Goal: Task Accomplishment & Management: Complete application form

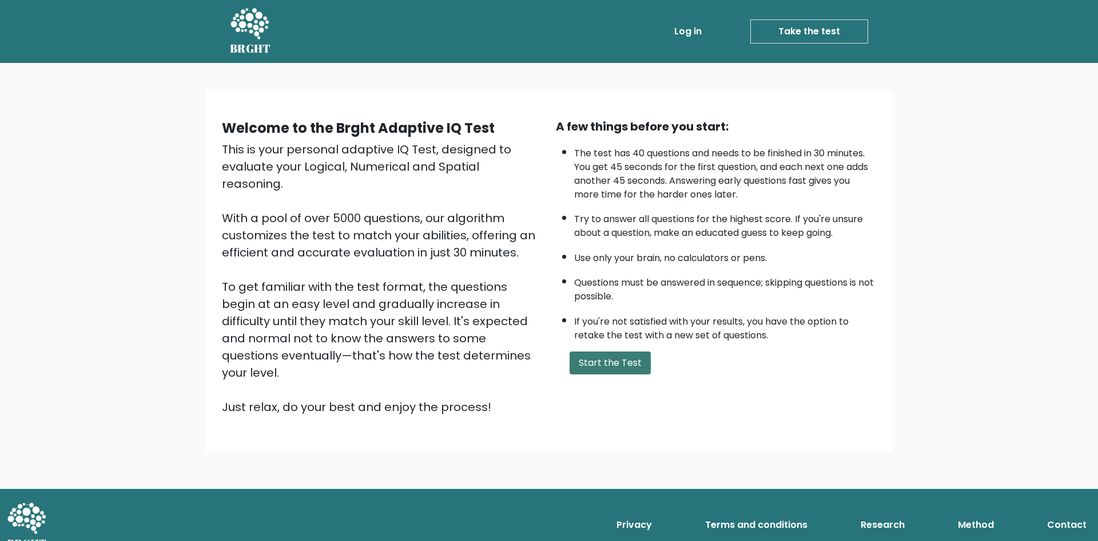
click at [632, 365] on button "Start the Test" at bounding box center [610, 362] width 81 height 23
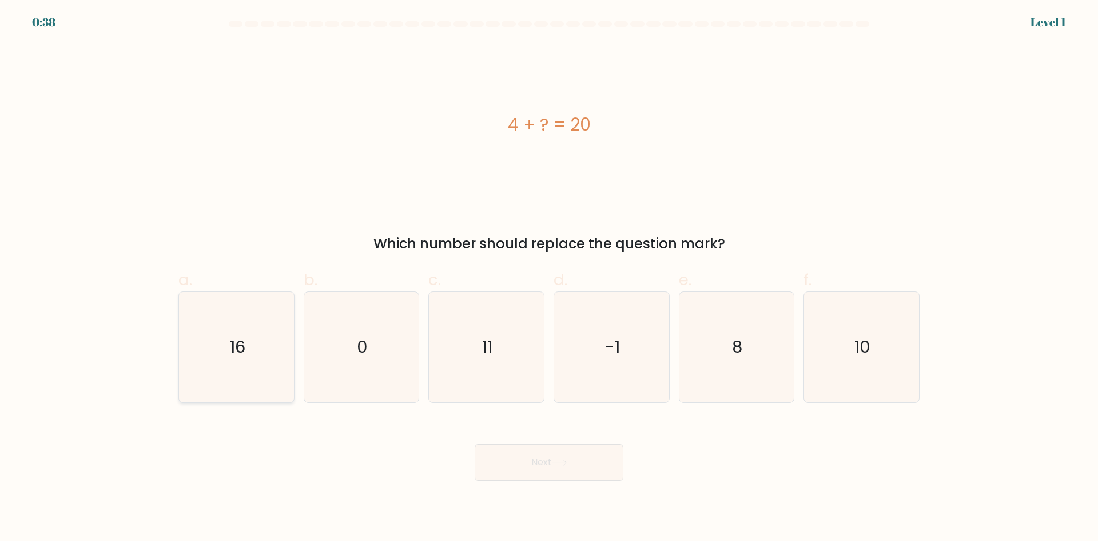
click at [279, 356] on icon "16" at bounding box center [236, 347] width 110 height 110
click at [549, 278] on input "a. 16" at bounding box center [549, 274] width 1 height 7
radio input "true"
click at [563, 463] on icon at bounding box center [559, 462] width 15 height 6
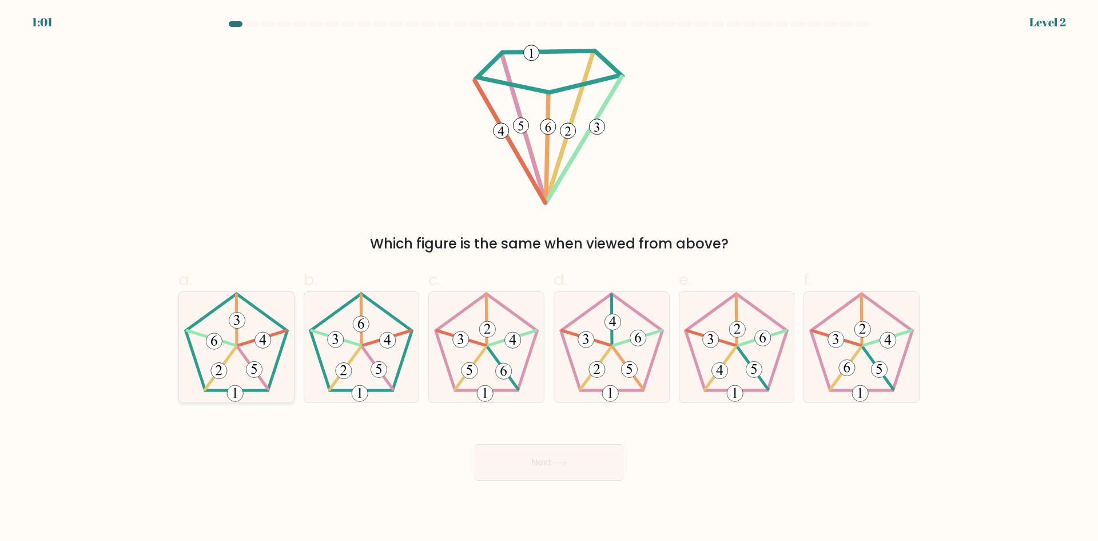
click at [245, 385] on icon at bounding box center [236, 347] width 110 height 110
click at [549, 278] on input "a." at bounding box center [549, 274] width 1 height 7
radio input "true"
click at [357, 368] on icon at bounding box center [361, 347] width 110 height 110
click at [549, 278] on input "b." at bounding box center [549, 274] width 1 height 7
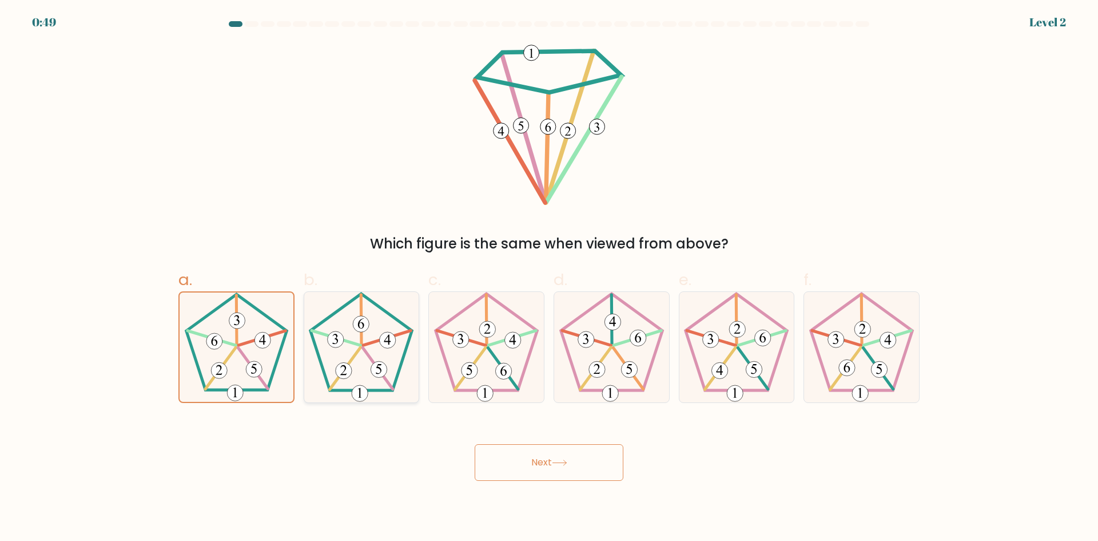
radio input "true"
click at [542, 447] on button "Next" at bounding box center [549, 462] width 149 height 37
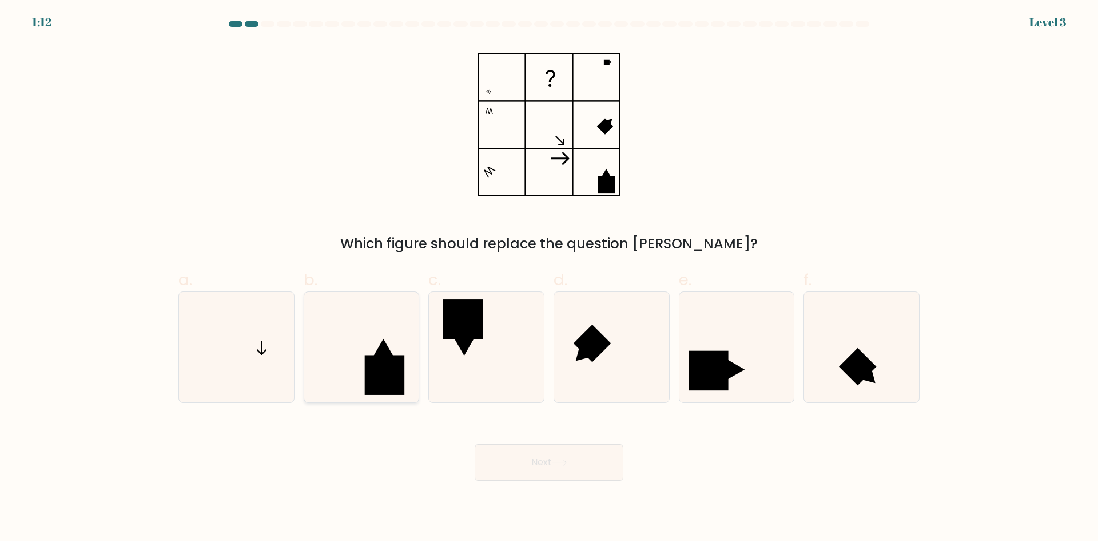
click at [309, 356] on icon at bounding box center [361, 347] width 110 height 110
click at [549, 278] on input "b." at bounding box center [549, 274] width 1 height 7
radio input "true"
click at [560, 468] on button "Next" at bounding box center [549, 462] width 149 height 37
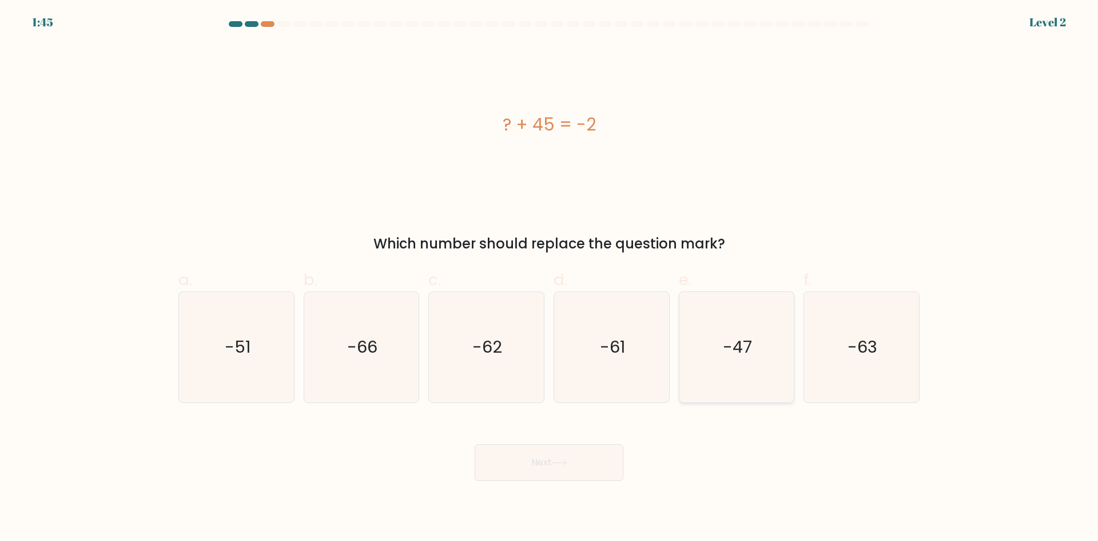
click at [766, 370] on icon "-47" at bounding box center [736, 347] width 110 height 110
click at [550, 278] on input "e. -47" at bounding box center [549, 274] width 1 height 7
radio input "true"
click at [563, 457] on button "Next" at bounding box center [549, 462] width 149 height 37
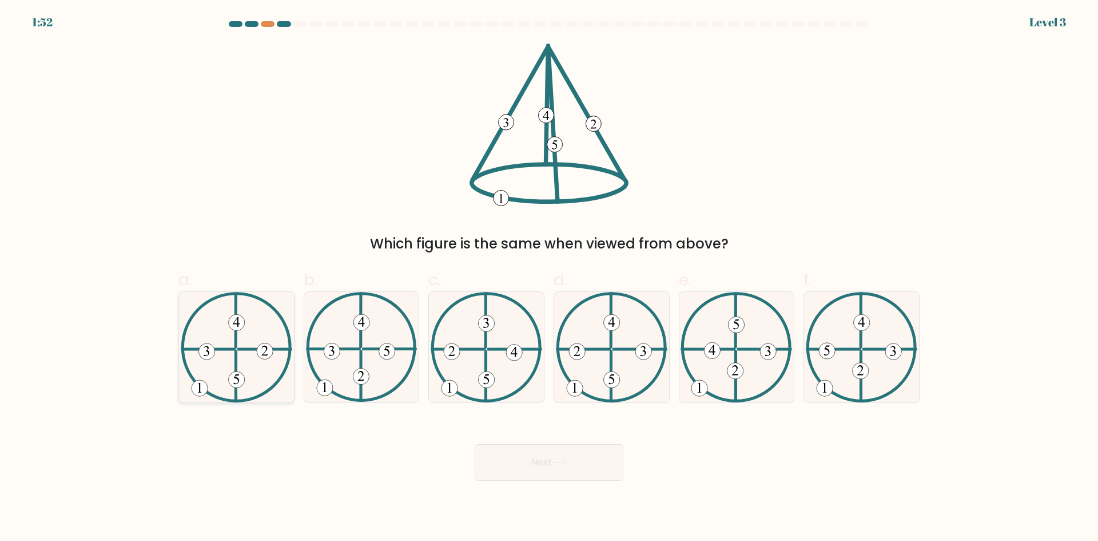
click at [233, 376] on 135 at bounding box center [236, 379] width 16 height 16
click at [549, 278] on input "a." at bounding box center [549, 274] width 1 height 7
radio input "true"
click at [544, 472] on button "Next" at bounding box center [549, 462] width 149 height 37
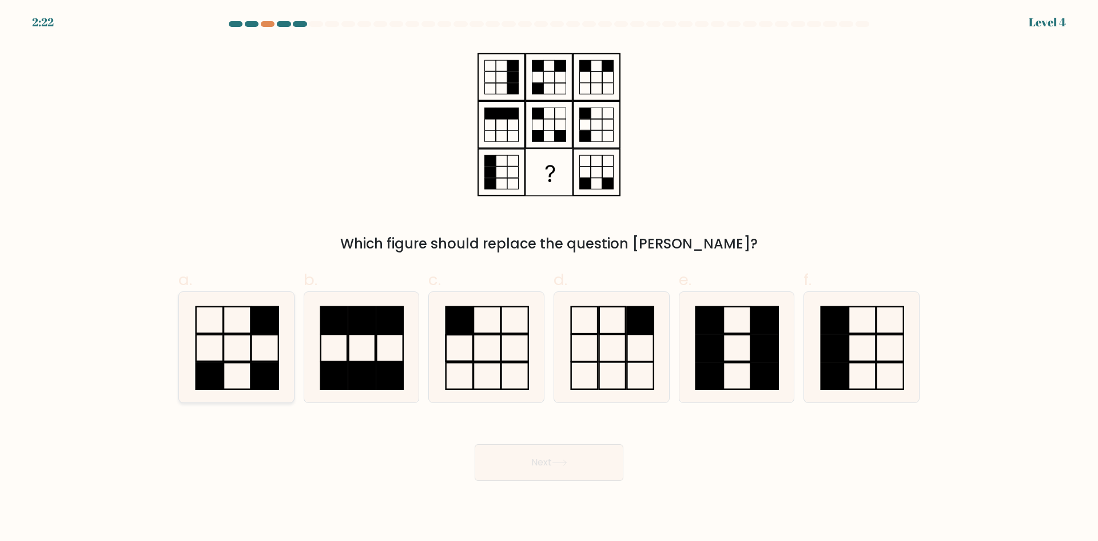
click at [242, 344] on icon at bounding box center [236, 347] width 110 height 110
click at [549, 278] on input "a." at bounding box center [549, 274] width 1 height 7
radio input "true"
click at [543, 470] on button "Next" at bounding box center [549, 462] width 149 height 37
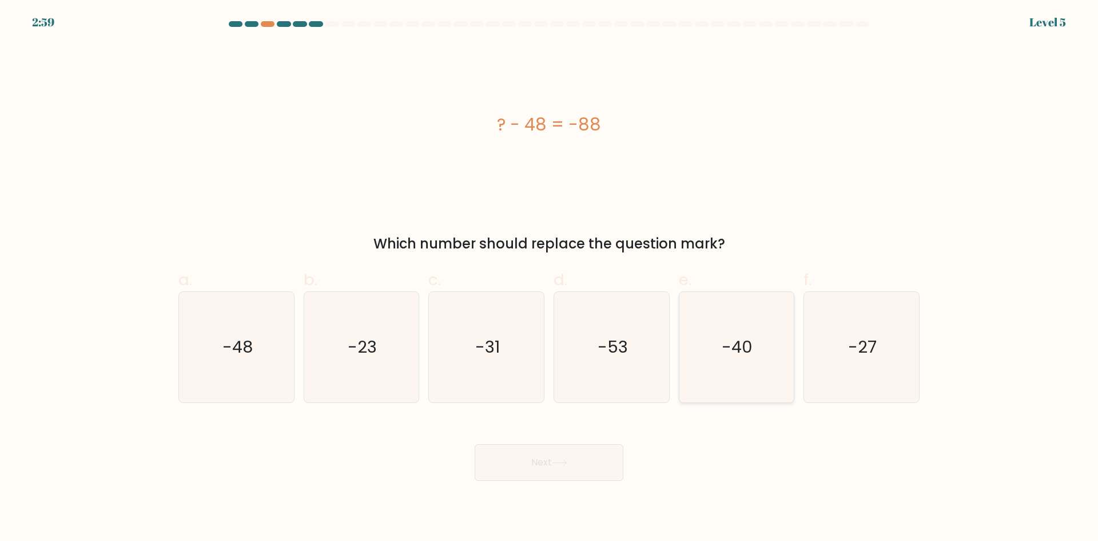
click at [755, 349] on icon "-40" at bounding box center [736, 347] width 110 height 110
click at [550, 278] on input "e. -40" at bounding box center [549, 274] width 1 height 7
radio input "true"
click at [566, 465] on icon at bounding box center [559, 462] width 15 height 6
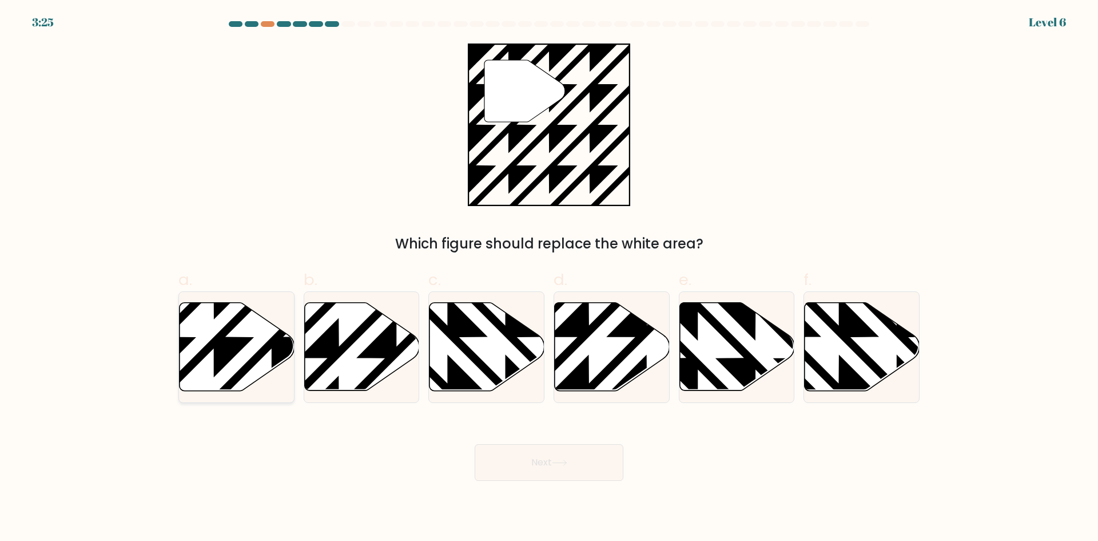
click at [223, 333] on icon at bounding box center [272, 395] width 232 height 232
click at [549, 278] on input "a." at bounding box center [549, 274] width 1 height 7
radio input "true"
click at [529, 464] on button "Next" at bounding box center [549, 462] width 149 height 37
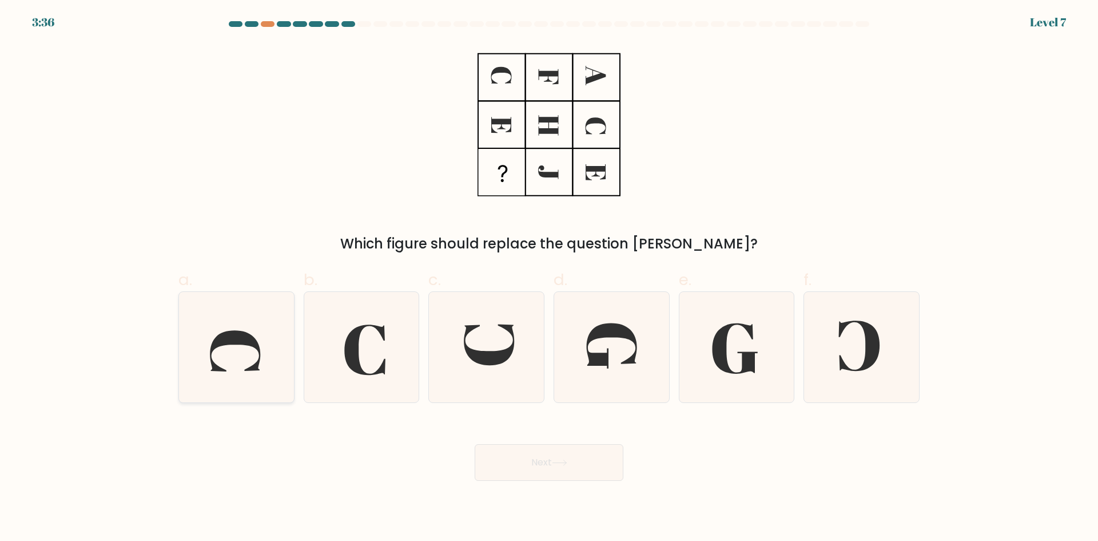
click at [243, 378] on icon at bounding box center [236, 347] width 110 height 110
click at [549, 278] on input "a." at bounding box center [549, 274] width 1 height 7
radio input "true"
click at [549, 464] on button "Next" at bounding box center [549, 462] width 149 height 37
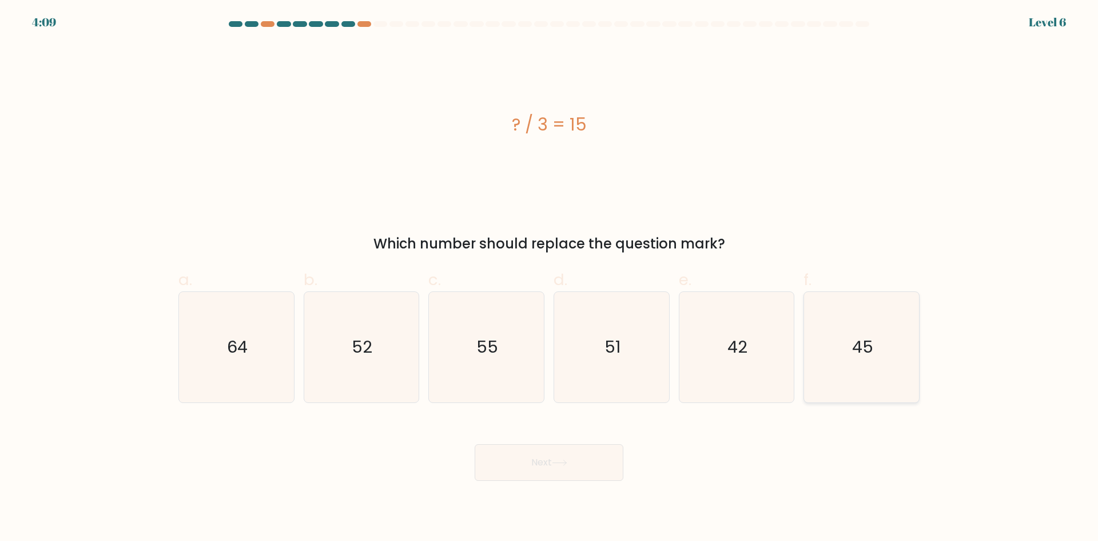
click at [824, 369] on icon "45" at bounding box center [861, 347] width 110 height 110
click at [550, 278] on input "f. 45" at bounding box center [549, 274] width 1 height 7
radio input "true"
click at [585, 463] on button "Next" at bounding box center [549, 462] width 149 height 37
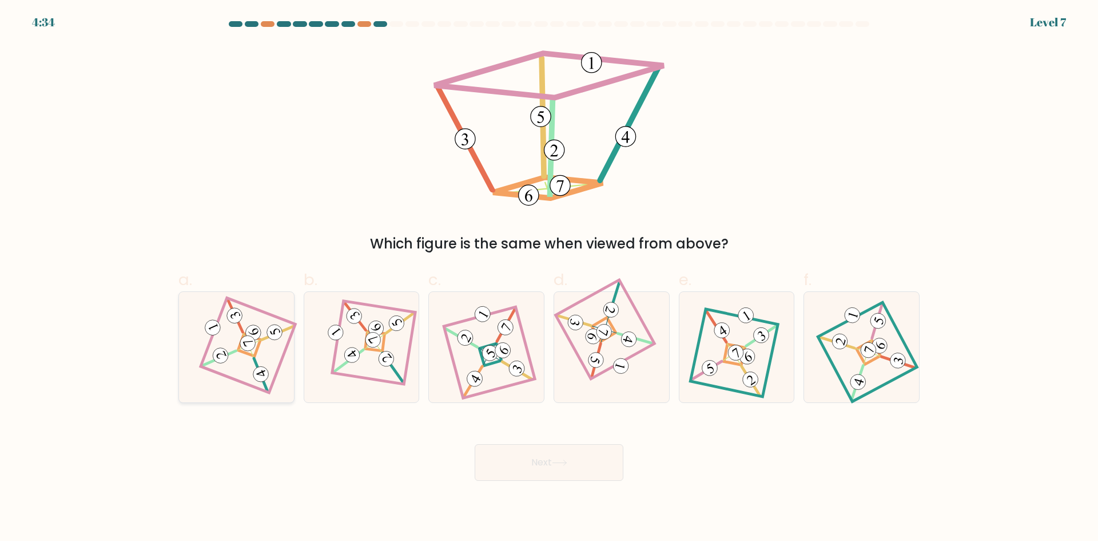
click at [243, 344] on 906 at bounding box center [247, 343] width 20 height 20
click at [549, 278] on input "a." at bounding box center [549, 274] width 1 height 7
radio input "true"
click at [564, 482] on body "4:33 Level 7" at bounding box center [549, 270] width 1098 height 541
click at [570, 471] on button "Next" at bounding box center [549, 462] width 149 height 37
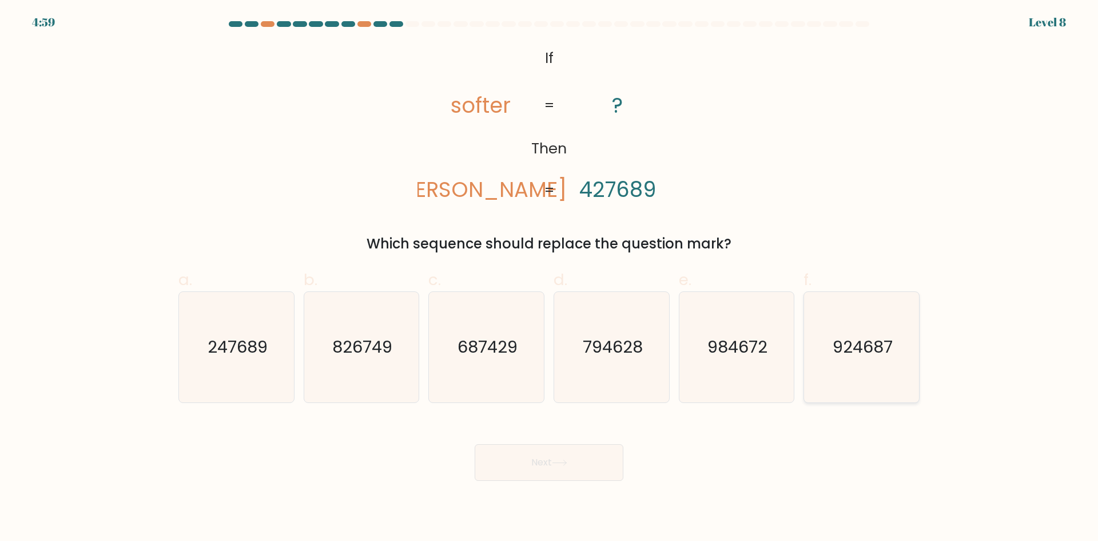
click at [880, 370] on icon "924687" at bounding box center [861, 347] width 110 height 110
click at [550, 278] on input "f. 924687" at bounding box center [549, 274] width 1 height 7
radio input "true"
click at [573, 459] on button "Next" at bounding box center [549, 462] width 149 height 37
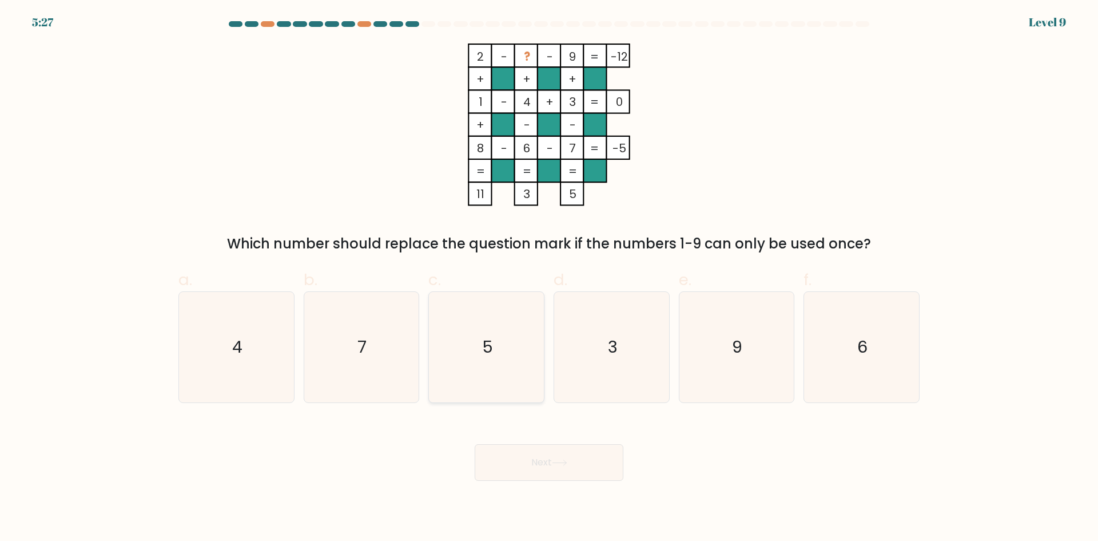
click at [459, 358] on icon "5" at bounding box center [486, 347] width 110 height 110
click at [549, 278] on input "c. 5" at bounding box center [549, 274] width 1 height 7
radio input "true"
click at [547, 459] on button "Next" at bounding box center [549, 462] width 149 height 37
click at [542, 470] on button "Next" at bounding box center [549, 462] width 149 height 37
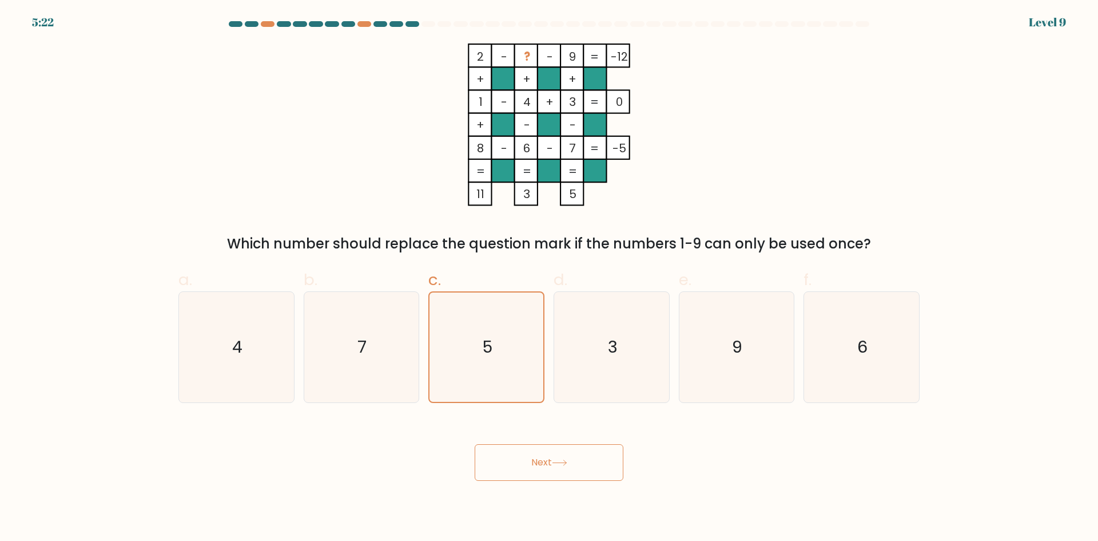
click at [541, 466] on button "Next" at bounding box center [549, 462] width 149 height 37
click at [782, 455] on div "Next" at bounding box center [549, 448] width 755 height 64
click at [550, 464] on button "Next" at bounding box center [549, 462] width 149 height 37
click at [608, 357] on text "3" at bounding box center [613, 346] width 10 height 23
click at [550, 278] on input "d. 3" at bounding box center [549, 274] width 1 height 7
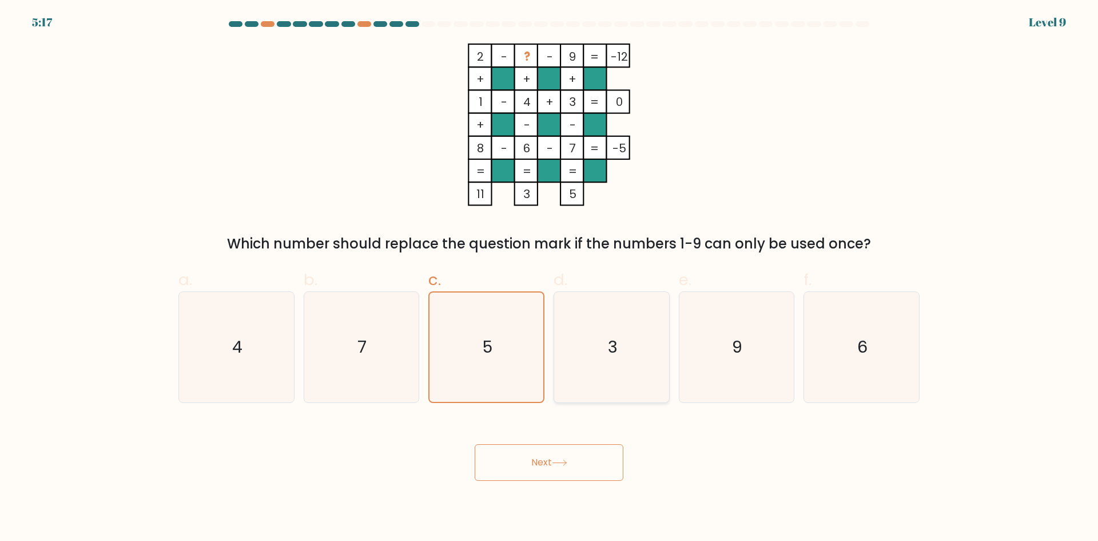
radio input "true"
click at [487, 349] on text "5" at bounding box center [487, 346] width 11 height 23
click at [549, 278] on input "c. 5" at bounding box center [549, 274] width 1 height 7
radio input "true"
click at [541, 464] on button "Next" at bounding box center [549, 462] width 149 height 37
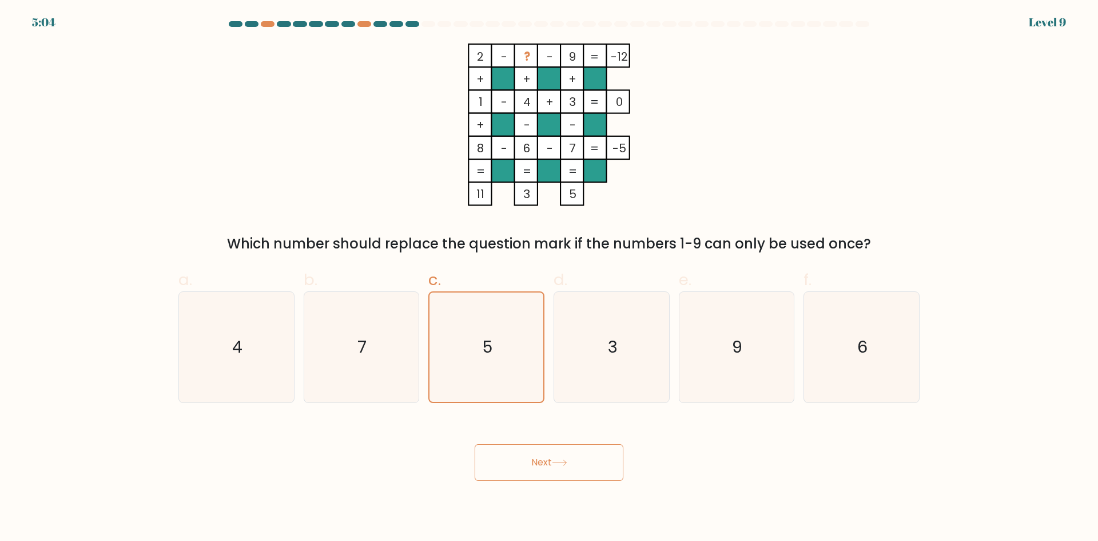
click at [548, 466] on button "Next" at bounding box center [549, 462] width 149 height 37
click at [391, 363] on icon "7" at bounding box center [361, 347] width 110 height 110
click at [549, 278] on input "b. 7" at bounding box center [549, 274] width 1 height 7
radio input "true"
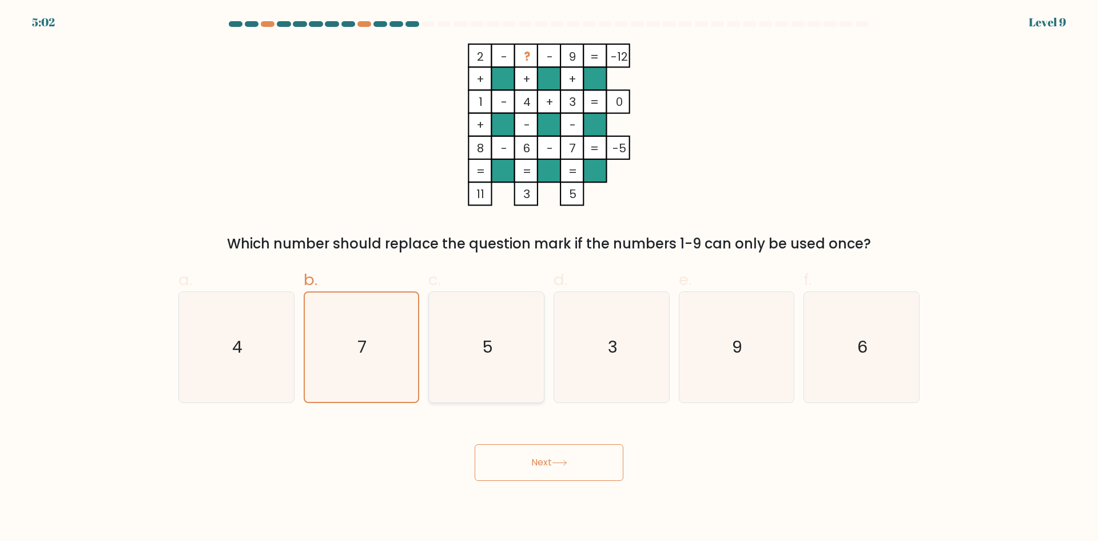
click at [524, 365] on icon "5" at bounding box center [486, 347] width 110 height 110
click at [549, 278] on input "c. 5" at bounding box center [549, 274] width 1 height 7
radio input "true"
click at [651, 384] on icon "3" at bounding box center [612, 347] width 110 height 110
click at [550, 278] on input "d. 3" at bounding box center [549, 274] width 1 height 7
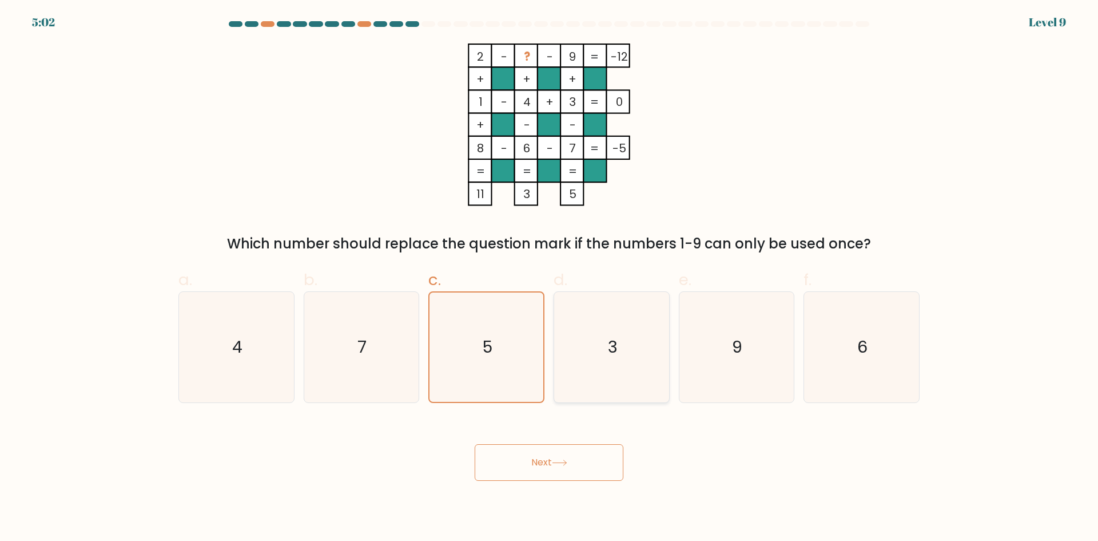
radio input "true"
click at [506, 380] on icon "5" at bounding box center [486, 347] width 110 height 110
click at [549, 278] on input "c. 5" at bounding box center [549, 274] width 1 height 7
radio input "true"
click at [571, 463] on button "Next" at bounding box center [549, 462] width 149 height 37
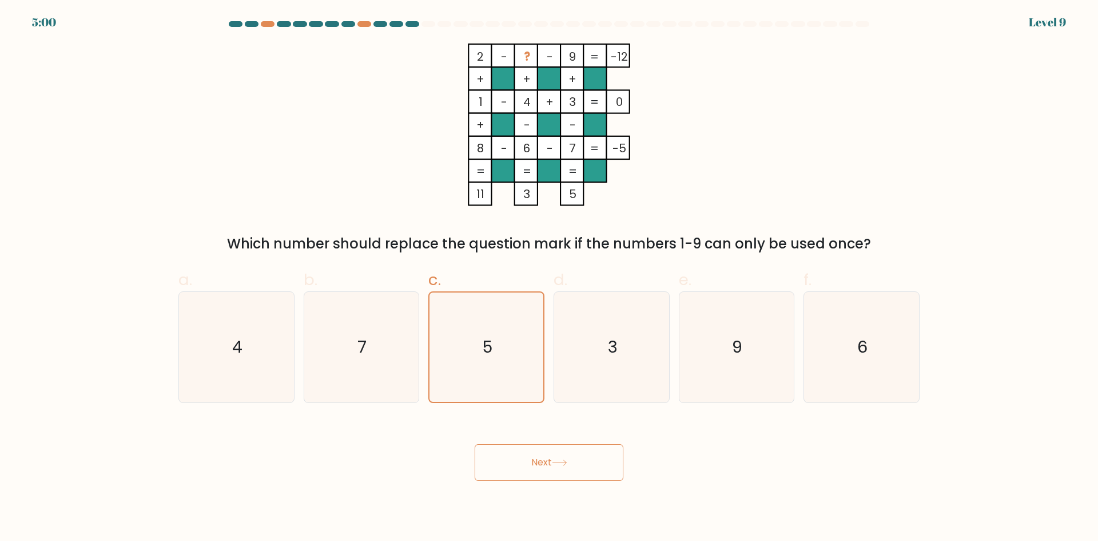
click at [571, 463] on button "Next" at bounding box center [549, 462] width 149 height 37
click at [839, 459] on div "Next" at bounding box center [549, 448] width 755 height 64
click at [545, 471] on button "Next" at bounding box center [549, 462] width 149 height 37
click at [612, 349] on text "3" at bounding box center [613, 346] width 10 height 23
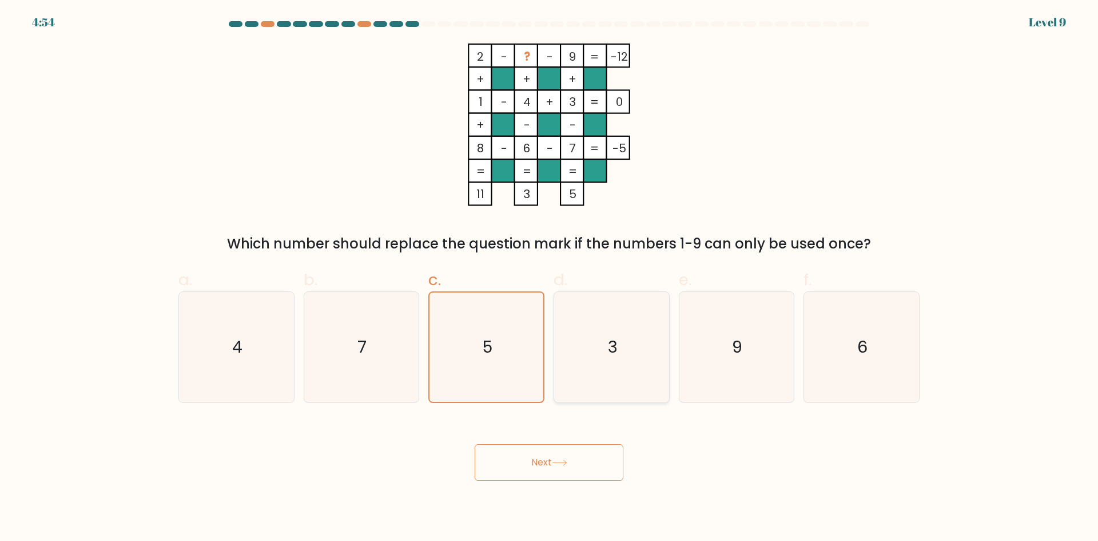
click at [550, 278] on input "d. 3" at bounding box center [549, 274] width 1 height 7
radio input "true"
click at [710, 350] on icon "9" at bounding box center [736, 347] width 110 height 110
click at [550, 278] on input "e. 9" at bounding box center [549, 274] width 1 height 7
radio input "true"
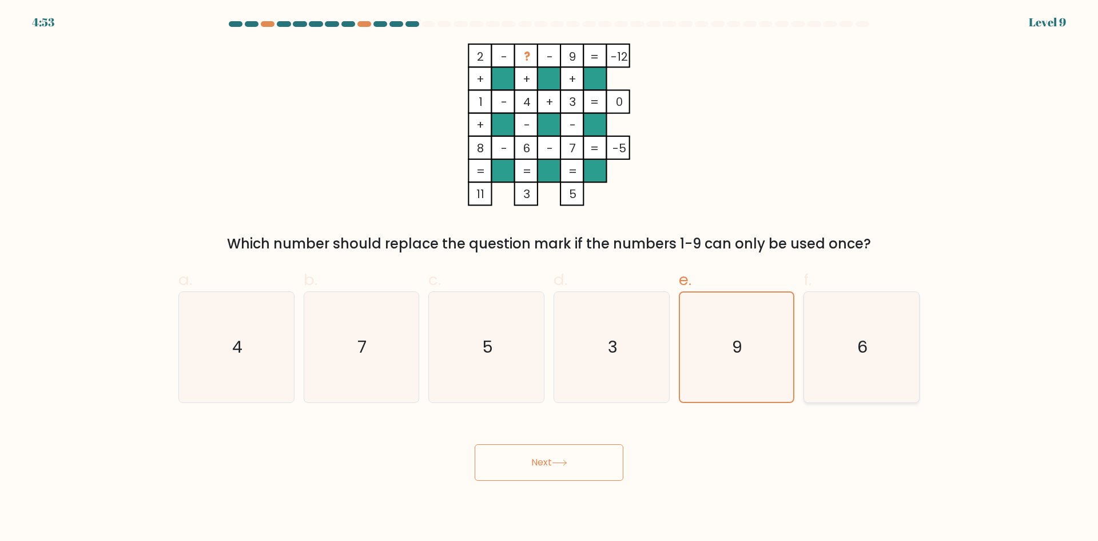
click at [848, 350] on icon "6" at bounding box center [861, 347] width 110 height 110
click at [550, 278] on input "f. 6" at bounding box center [549, 274] width 1 height 7
radio input "true"
click at [738, 363] on icon "9" at bounding box center [736, 347] width 110 height 110
click at [550, 278] on input "e. 9" at bounding box center [549, 274] width 1 height 7
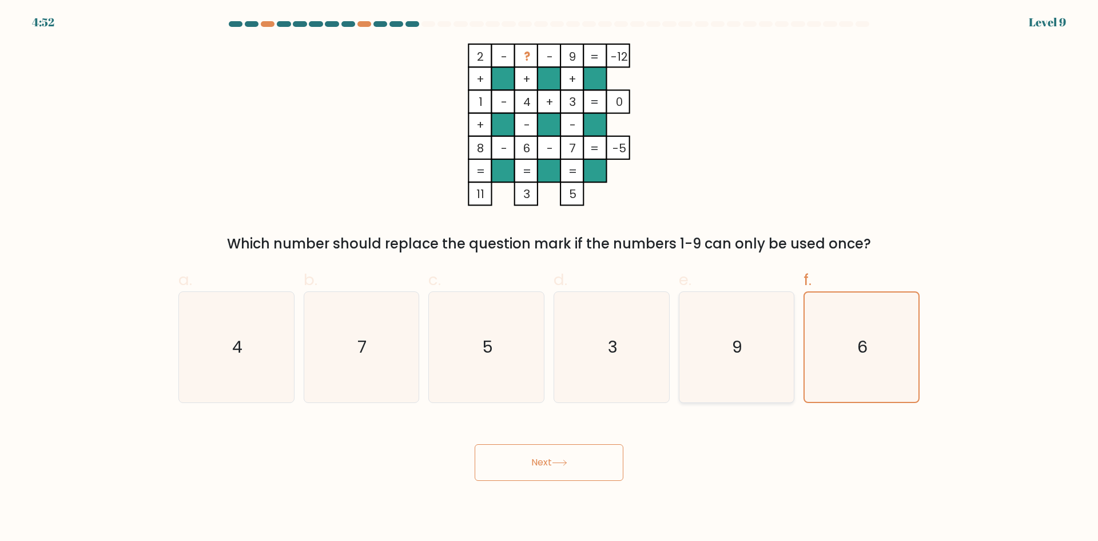
radio input "true"
click at [638, 363] on icon "3" at bounding box center [612, 347] width 110 height 110
click at [550, 278] on input "d. 3" at bounding box center [549, 274] width 1 height 7
radio input "true"
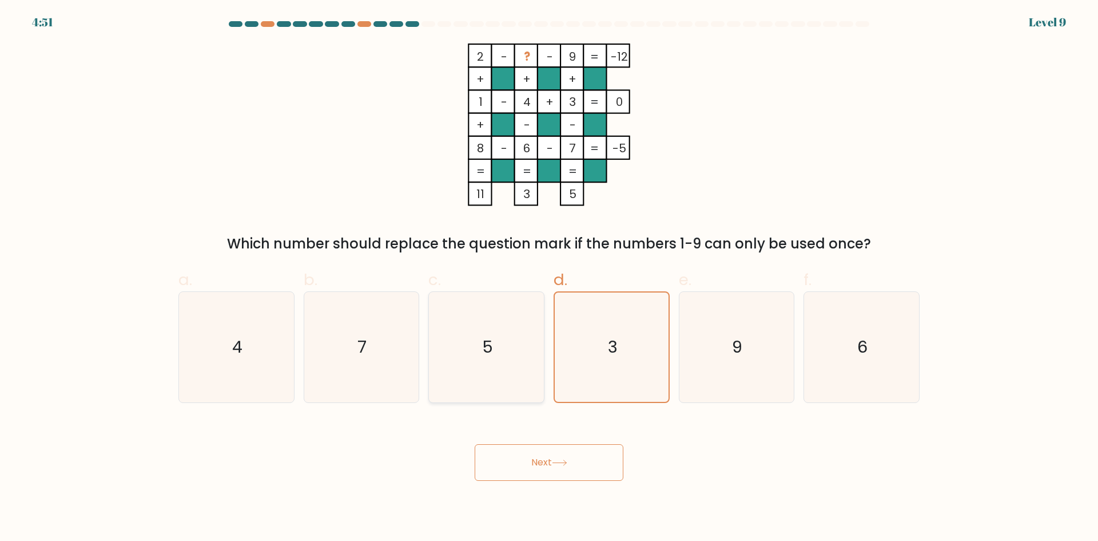
drag, startPoint x: 591, startPoint y: 363, endPoint x: 481, endPoint y: 361, distance: 110.4
click at [583, 363] on icon "3" at bounding box center [611, 346] width 109 height 109
click at [550, 278] on input "d. 3" at bounding box center [549, 274] width 1 height 7
click at [479, 361] on icon "5" at bounding box center [486, 347] width 110 height 110
click at [549, 278] on input "c. 5" at bounding box center [549, 274] width 1 height 7
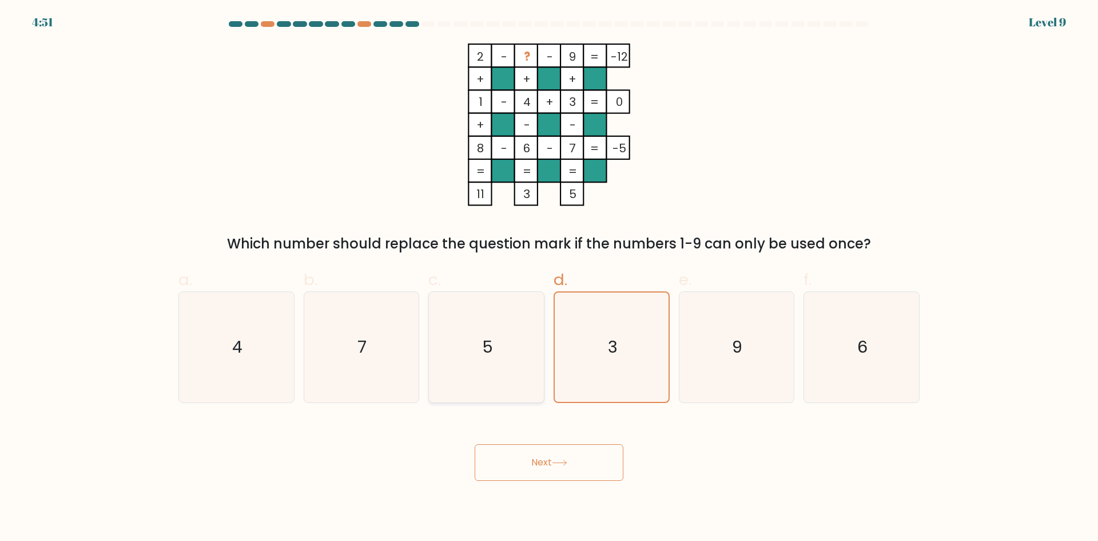
radio input "true"
click at [552, 453] on button "Next" at bounding box center [549, 462] width 149 height 37
click at [553, 454] on button "Next" at bounding box center [549, 462] width 149 height 37
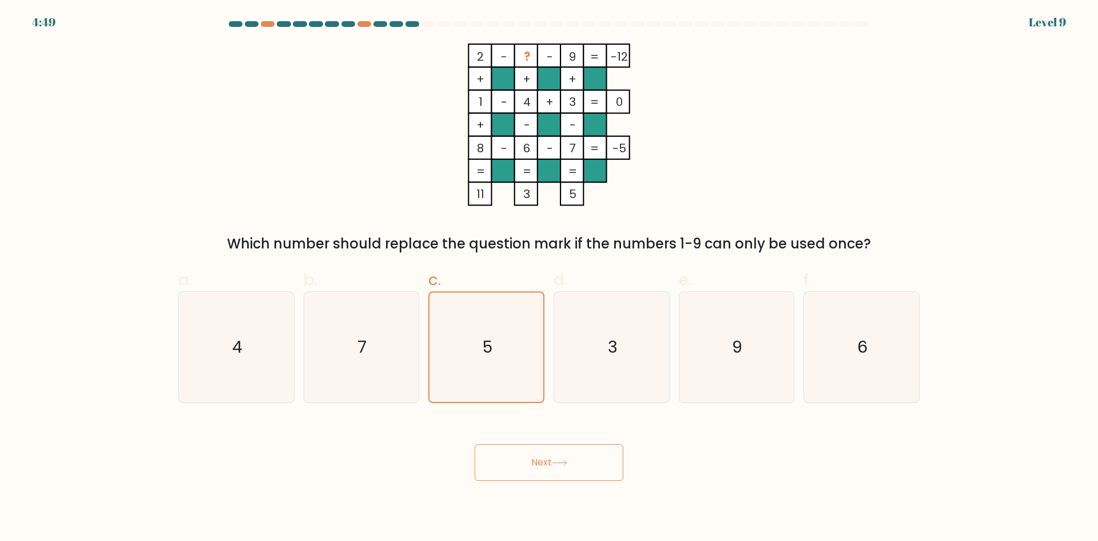
click at [553, 454] on button "Next" at bounding box center [549, 462] width 149 height 37
click at [383, 24] on div at bounding box center [380, 24] width 14 height 6
click at [591, 487] on body "4:46 Level 9" at bounding box center [549, 270] width 1098 height 541
click at [580, 465] on button "Next" at bounding box center [549, 462] width 149 height 37
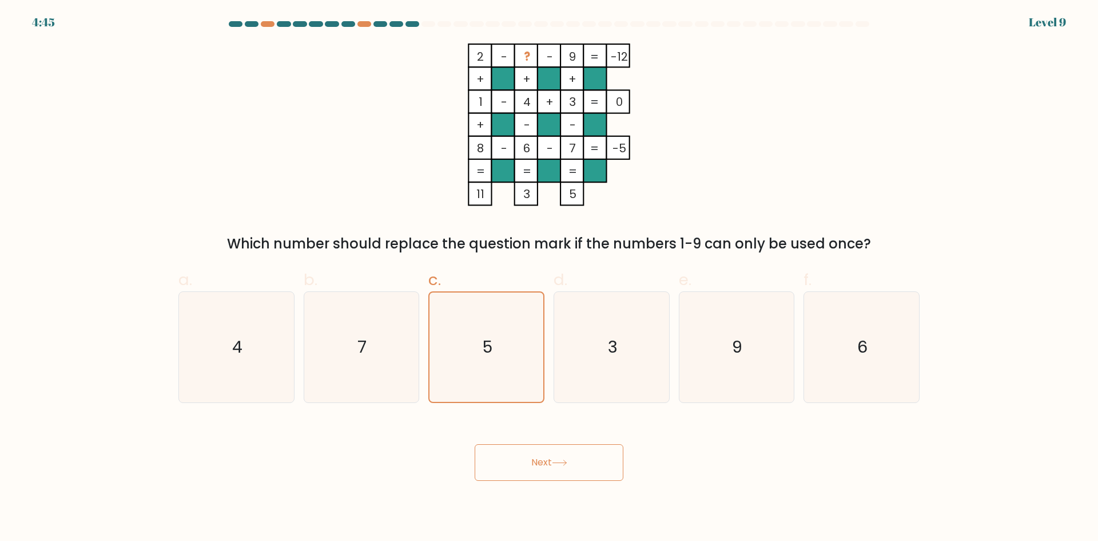
click at [580, 465] on button "Next" at bounding box center [549, 462] width 149 height 37
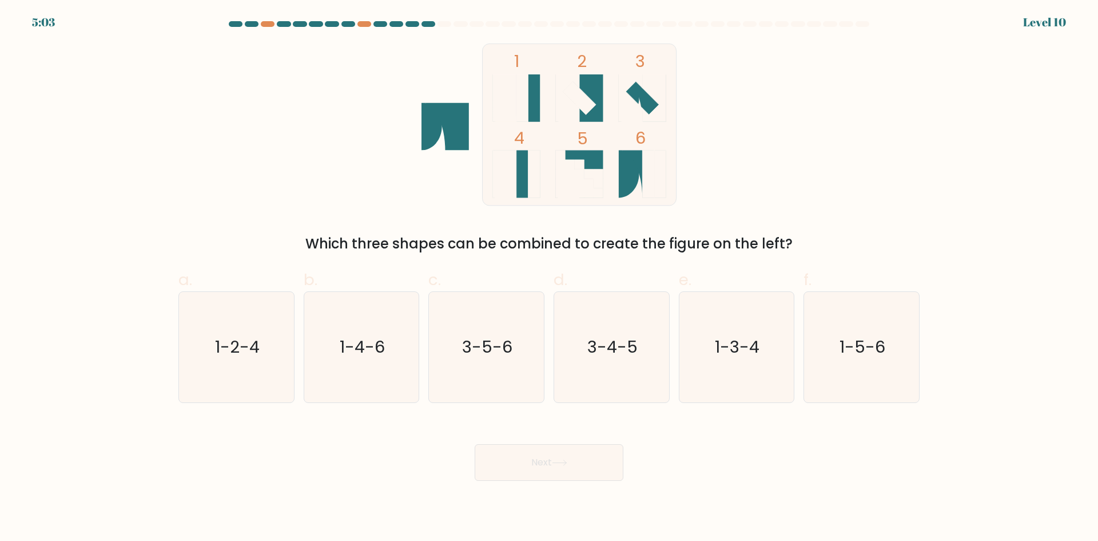
click at [626, 186] on icon at bounding box center [629, 173] width 21 height 47
click at [363, 347] on text "1-4-6" at bounding box center [362, 346] width 45 height 23
click at [549, 278] on input "b. 1-4-6" at bounding box center [549, 274] width 1 height 7
radio input "true"
click at [550, 466] on button "Next" at bounding box center [549, 462] width 149 height 37
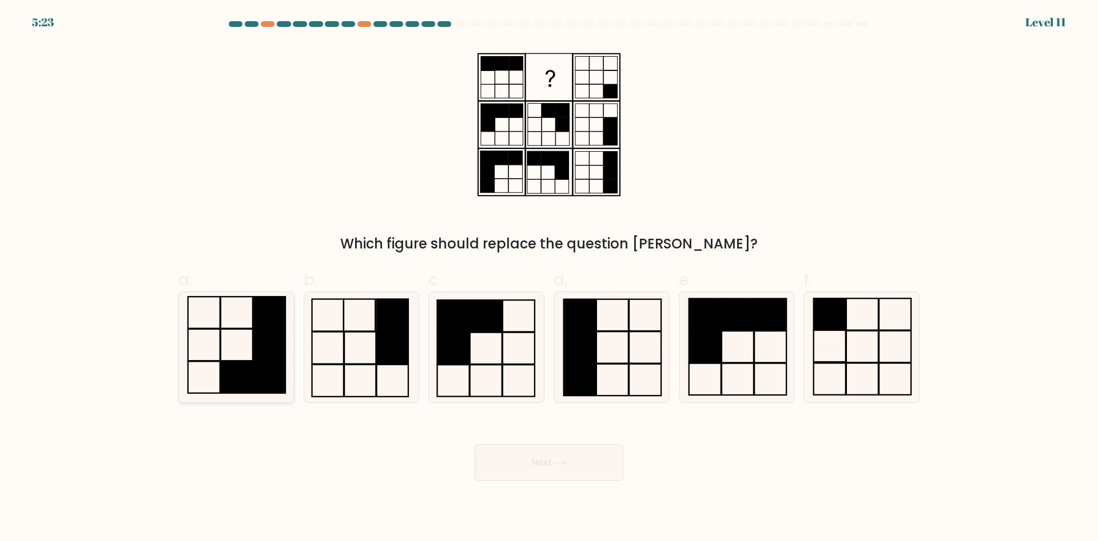
click at [243, 356] on icon at bounding box center [236, 347] width 110 height 110
click at [549, 278] on input "a." at bounding box center [549, 274] width 1 height 7
radio input "true"
click at [406, 312] on rect at bounding box center [392, 315] width 31 height 32
click at [549, 278] on input "b." at bounding box center [549, 274] width 1 height 7
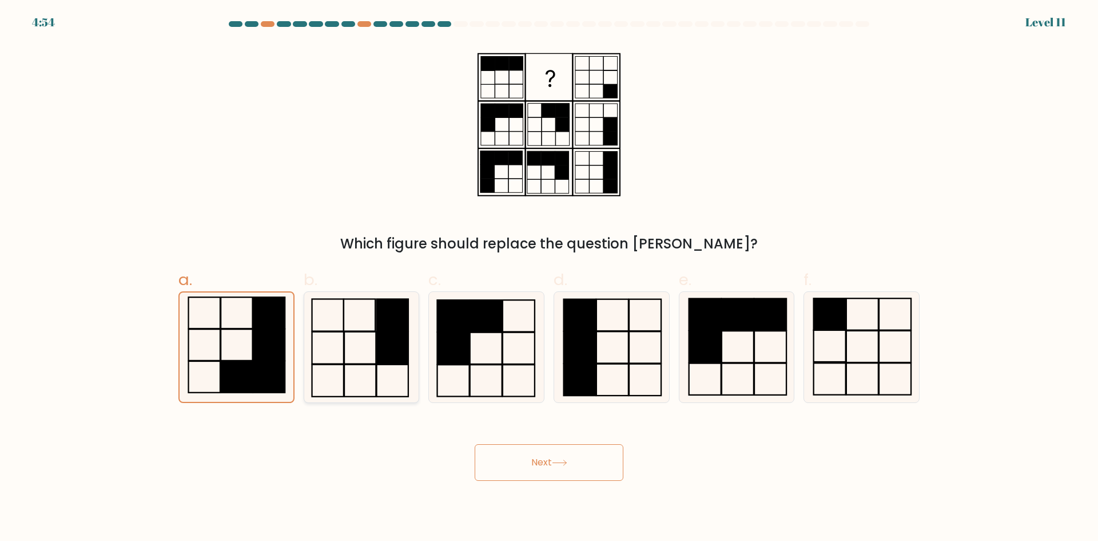
radio input "true"
click at [518, 464] on button "Next" at bounding box center [549, 462] width 149 height 37
drag, startPoint x: 538, startPoint y: 460, endPoint x: 552, endPoint y: 432, distance: 31.2
click at [552, 432] on div "Next" at bounding box center [549, 448] width 755 height 64
click at [1031, 104] on form at bounding box center [549, 250] width 1098 height 459
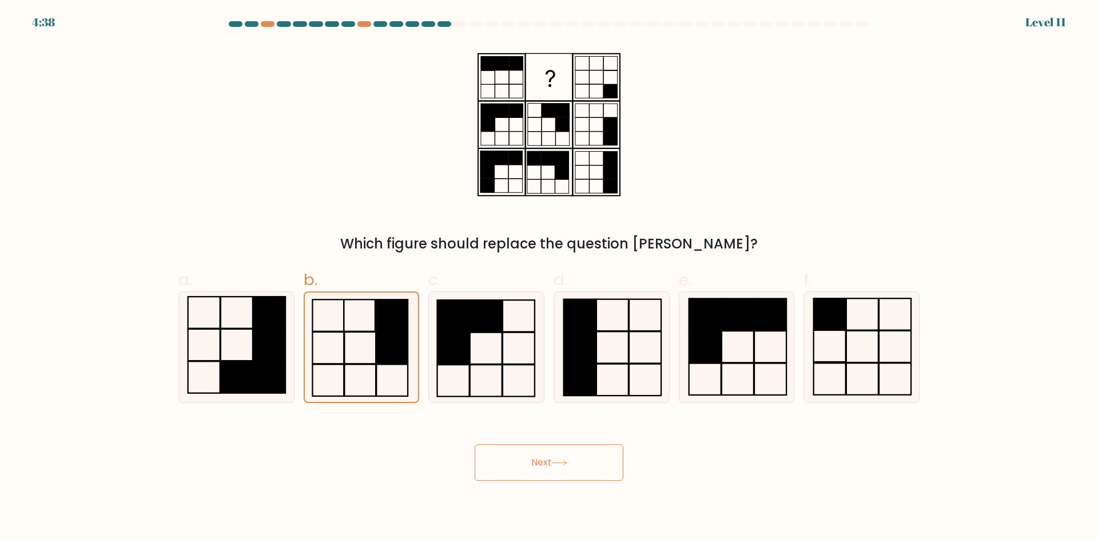
click at [499, 461] on button "Next" at bounding box center [549, 462] width 149 height 37
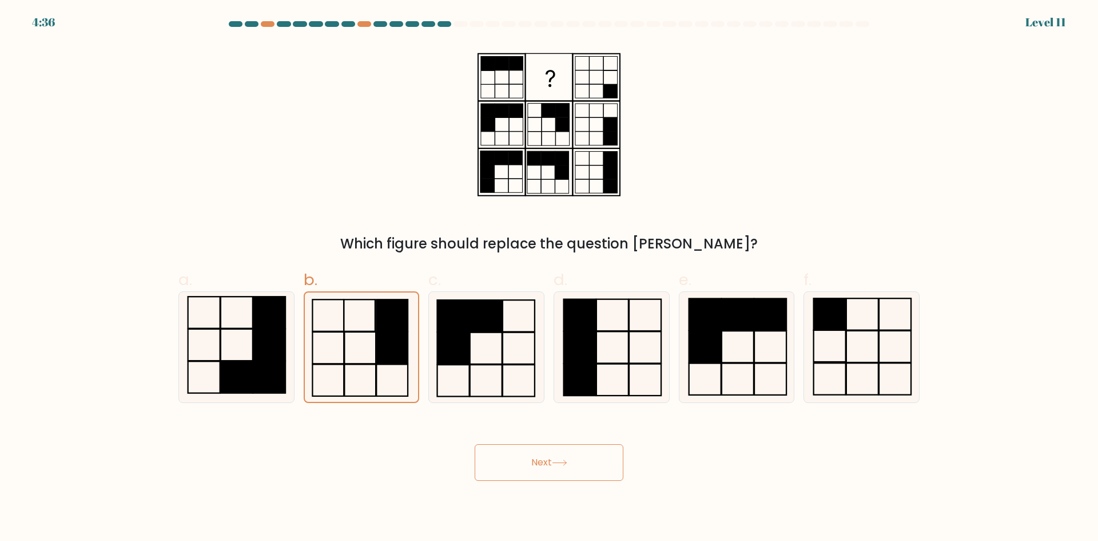
click at [499, 461] on button "Next" at bounding box center [549, 462] width 149 height 37
click at [244, 105] on div "Which figure should replace the question mark?" at bounding box center [549, 148] width 755 height 210
click at [382, 24] on div at bounding box center [380, 24] width 14 height 6
click at [400, 24] on div at bounding box center [397, 24] width 14 height 6
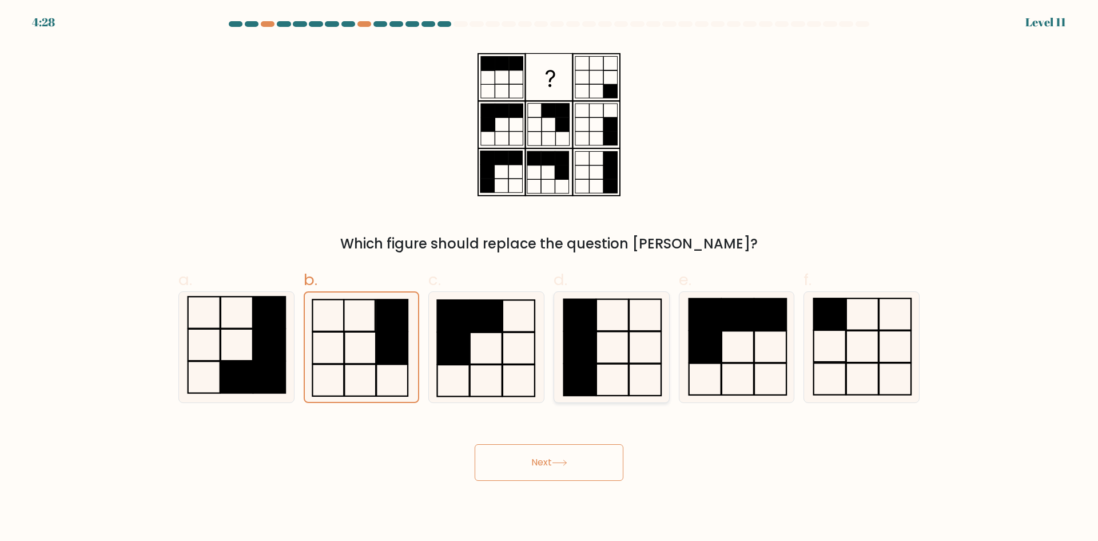
click at [578, 362] on rect at bounding box center [579, 346] width 32 height 31
click at [550, 278] on input "d." at bounding box center [549, 274] width 1 height 7
radio input "true"
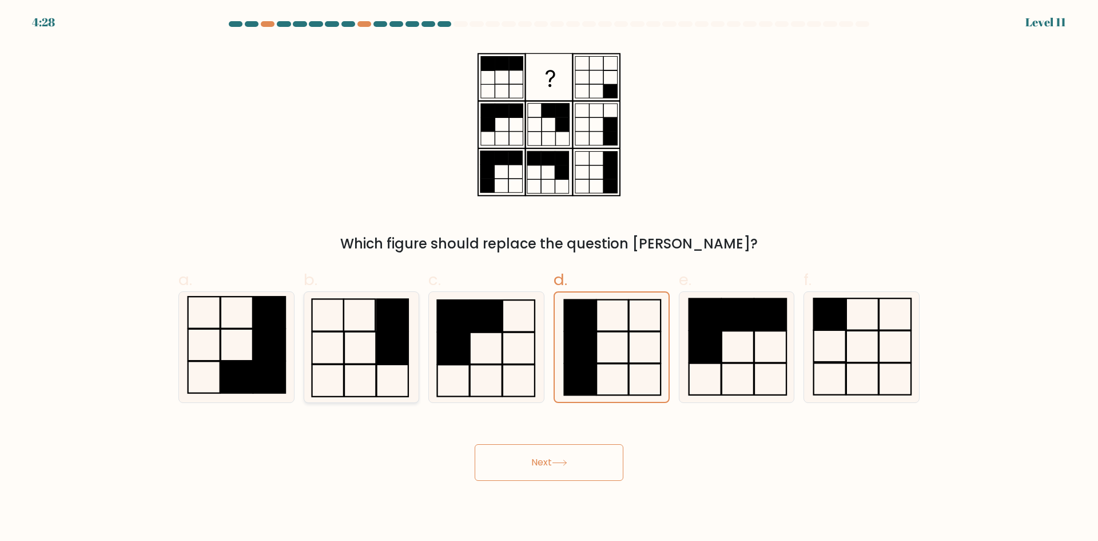
click at [416, 356] on icon at bounding box center [361, 347] width 110 height 110
click at [549, 278] on input "b." at bounding box center [549, 274] width 1 height 7
radio input "true"
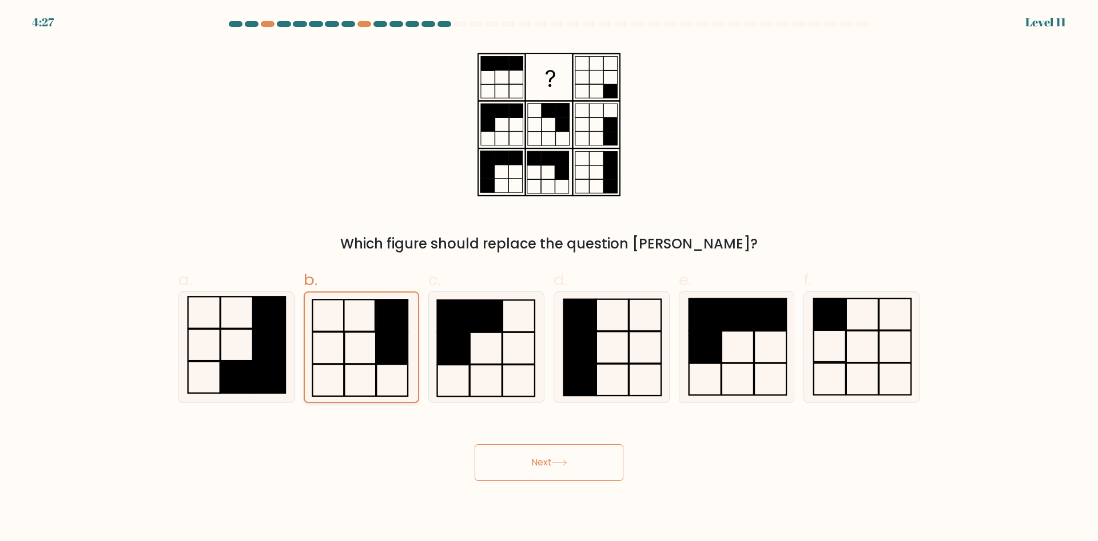
click at [365, 356] on icon at bounding box center [361, 346] width 109 height 109
click at [549, 278] on input "b." at bounding box center [549, 274] width 1 height 7
drag, startPoint x: 516, startPoint y: 462, endPoint x: 448, endPoint y: 452, distance: 68.8
click at [448, 452] on div "Next" at bounding box center [549, 448] width 755 height 64
click at [516, 448] on button "Next" at bounding box center [549, 462] width 149 height 37
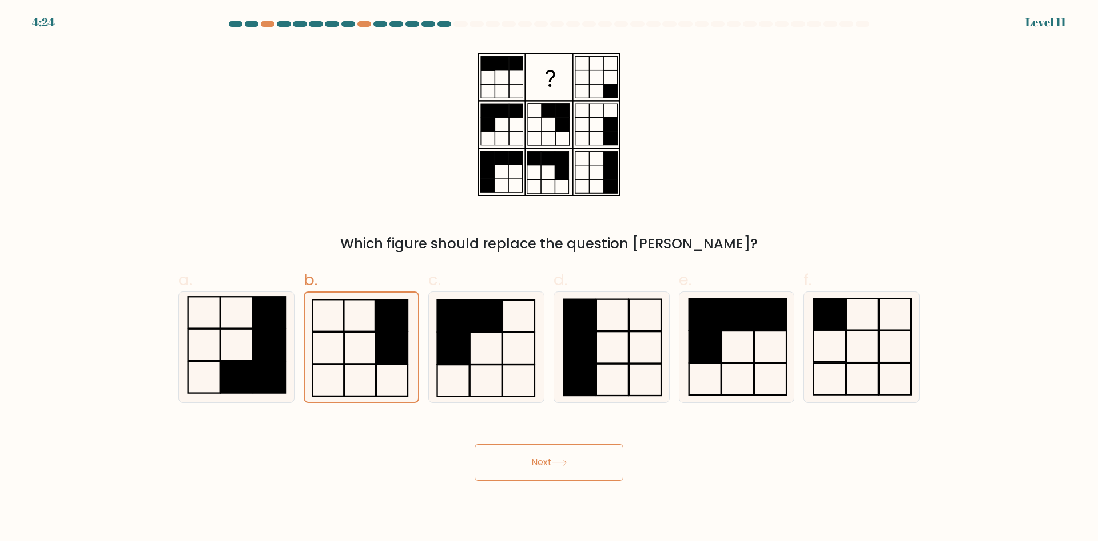
click at [516, 454] on button "Next" at bounding box center [549, 462] width 149 height 37
click at [505, 449] on button "Next" at bounding box center [549, 462] width 149 height 37
click at [504, 449] on button "Next" at bounding box center [549, 462] width 149 height 37
click at [500, 449] on button "Next" at bounding box center [549, 462] width 149 height 37
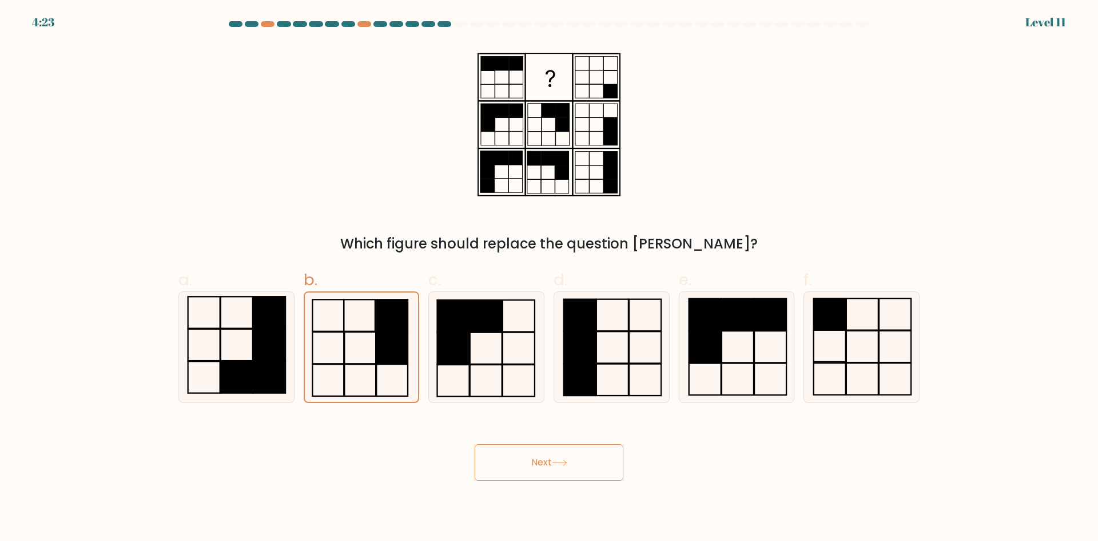
click at [502, 450] on button "Next" at bounding box center [549, 462] width 149 height 37
click at [461, 21] on div at bounding box center [461, 24] width 14 height 6
click at [557, 459] on icon at bounding box center [559, 462] width 15 height 6
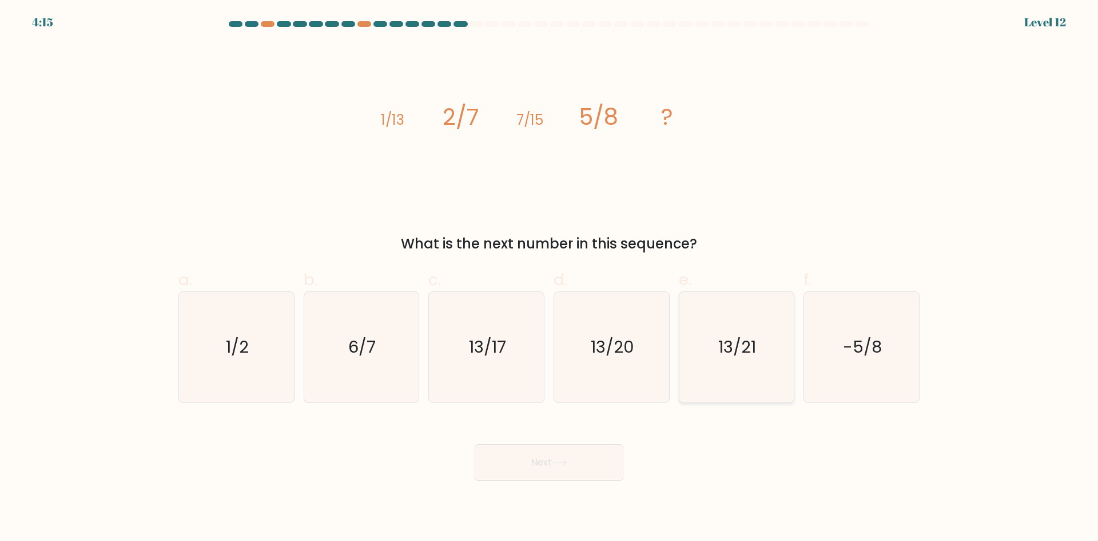
click at [752, 376] on icon "13/21" at bounding box center [736, 347] width 110 height 110
click at [550, 278] on input "e. 13/21" at bounding box center [549, 274] width 1 height 7
radio input "true"
click at [496, 349] on text "13/17" at bounding box center [487, 346] width 37 height 23
click at [549, 278] on input "c. 13/17" at bounding box center [549, 274] width 1 height 7
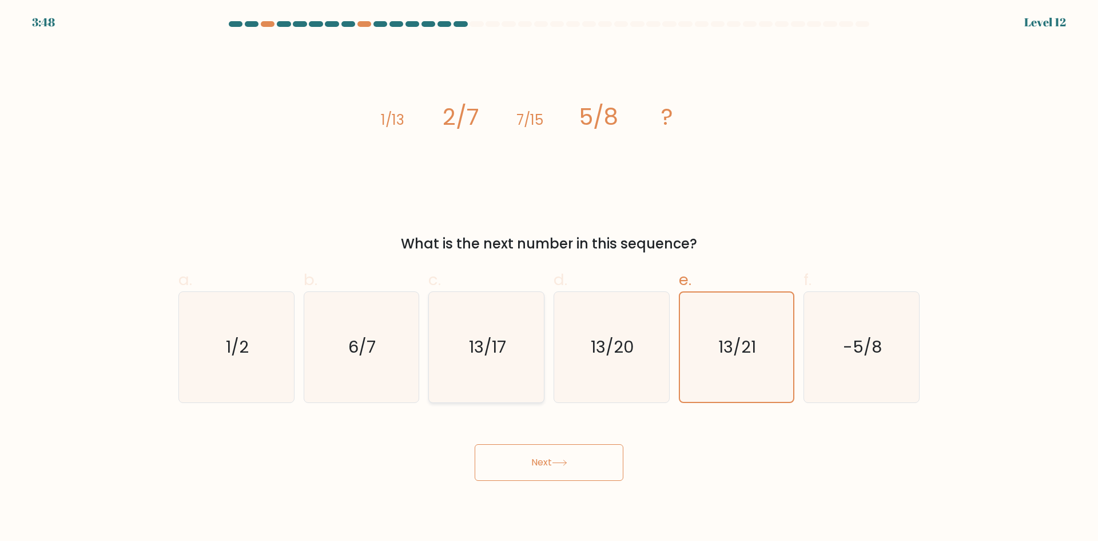
radio input "true"
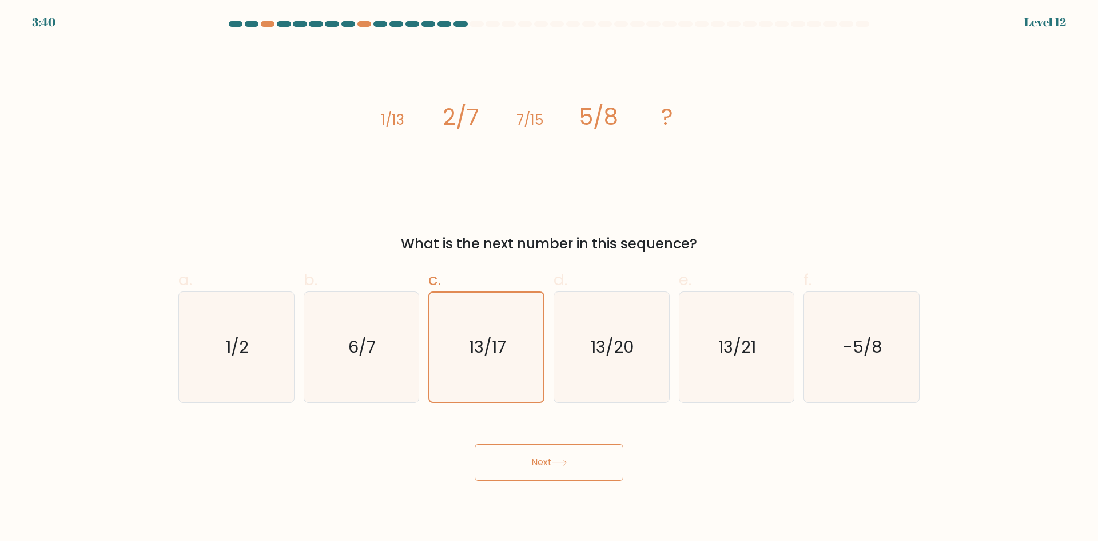
click at [547, 460] on button "Next" at bounding box center [549, 462] width 149 height 37
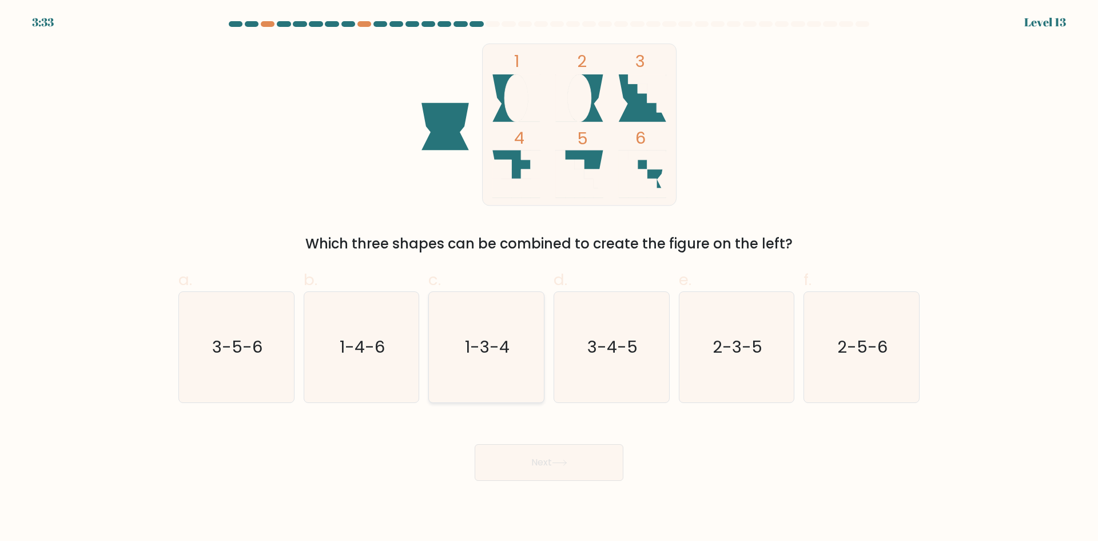
click at [487, 341] on text "1-3-4" at bounding box center [488, 346] width 45 height 23
click at [549, 278] on input "c. 1-3-4" at bounding box center [549, 274] width 1 height 7
radio input "true"
click at [627, 362] on icon "3-4-5" at bounding box center [612, 347] width 110 height 110
click at [550, 278] on input "d. 3-4-5" at bounding box center [549, 274] width 1 height 7
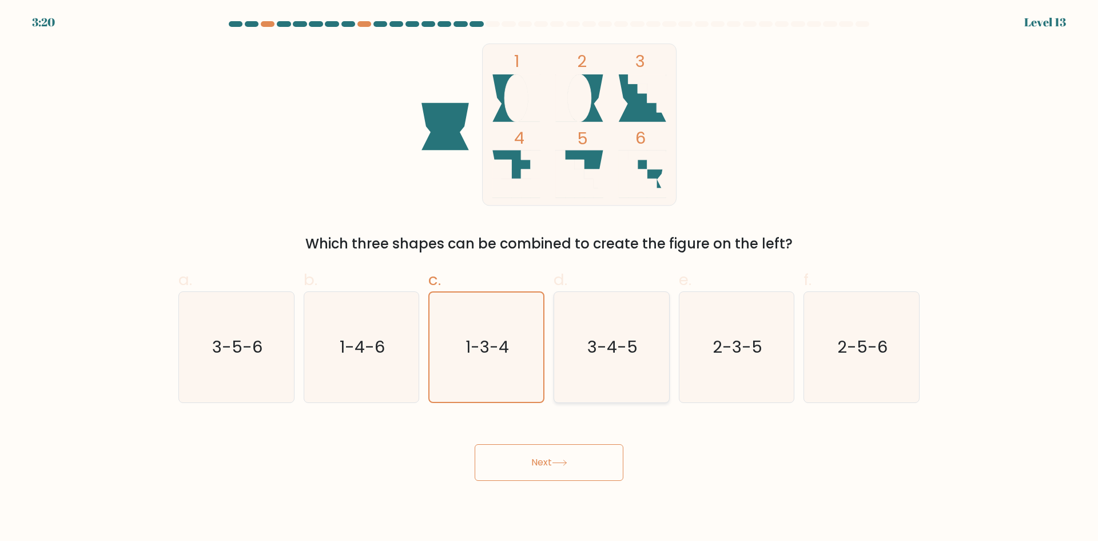
radio input "true"
click at [712, 362] on icon "2-3-5" at bounding box center [736, 347] width 110 height 110
click at [550, 278] on input "e. 2-3-5" at bounding box center [549, 274] width 1 height 7
radio input "true"
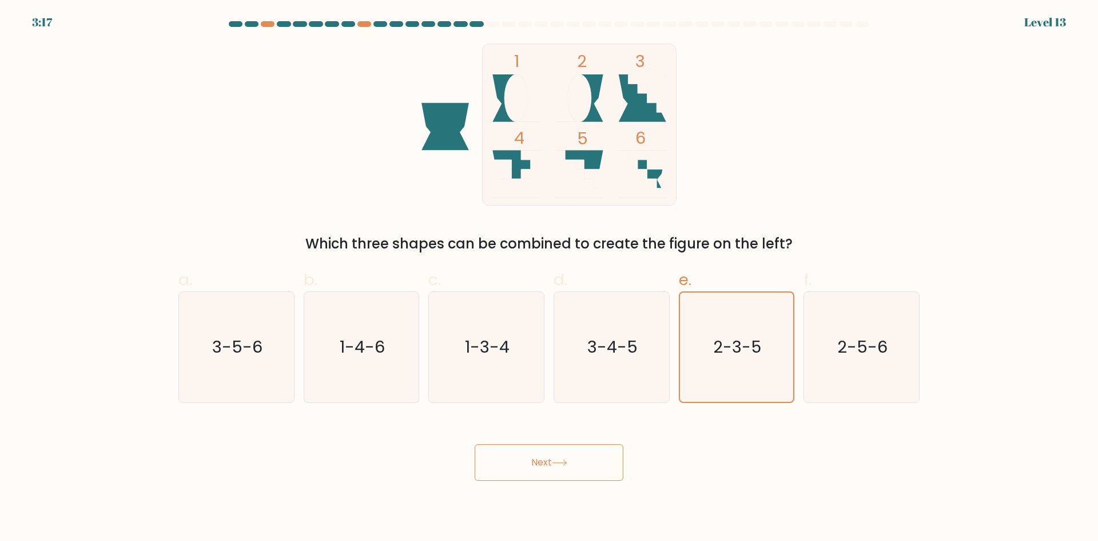
click at [525, 455] on button "Next" at bounding box center [549, 462] width 149 height 37
click at [579, 466] on button "Next" at bounding box center [549, 462] width 149 height 37
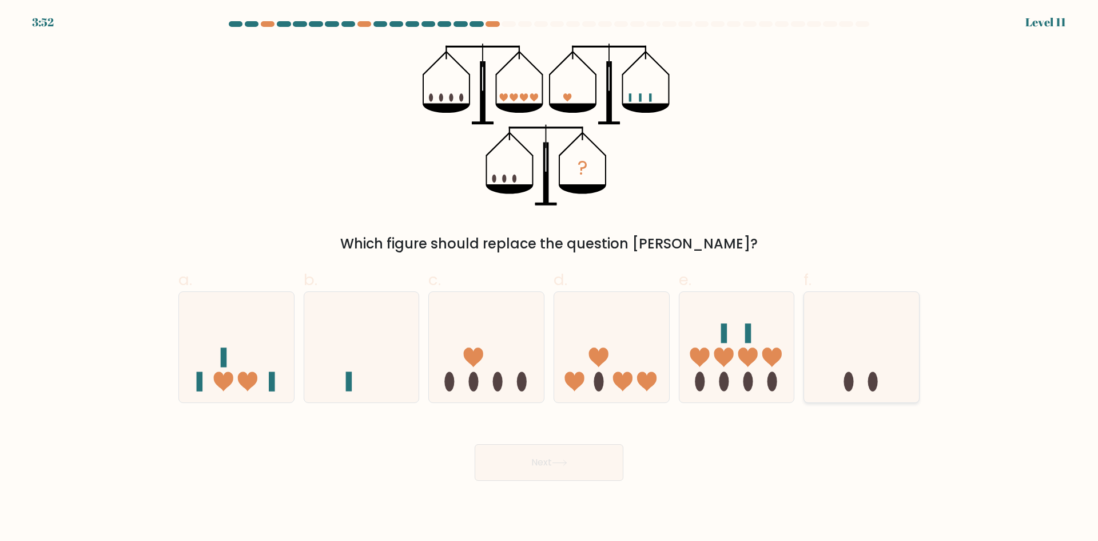
click at [914, 369] on icon at bounding box center [861, 346] width 115 height 95
click at [550, 278] on input "f." at bounding box center [549, 274] width 1 height 7
radio input "true"
click at [473, 480] on div "Next" at bounding box center [549, 448] width 755 height 64
click at [501, 469] on button "Next" at bounding box center [549, 462] width 149 height 37
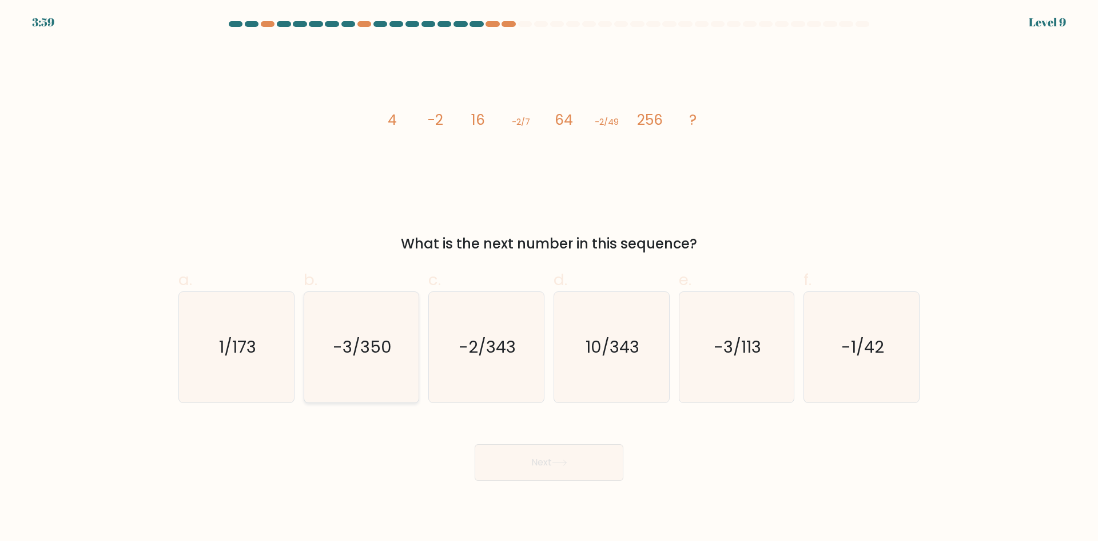
click at [371, 340] on text "-3/350" at bounding box center [362, 346] width 59 height 23
click at [549, 278] on input "b. -3/350" at bounding box center [549, 274] width 1 height 7
radio input "true"
click at [520, 348] on icon "-2/343" at bounding box center [486, 347] width 110 height 110
click at [549, 278] on input "c. -2/343" at bounding box center [549, 274] width 1 height 7
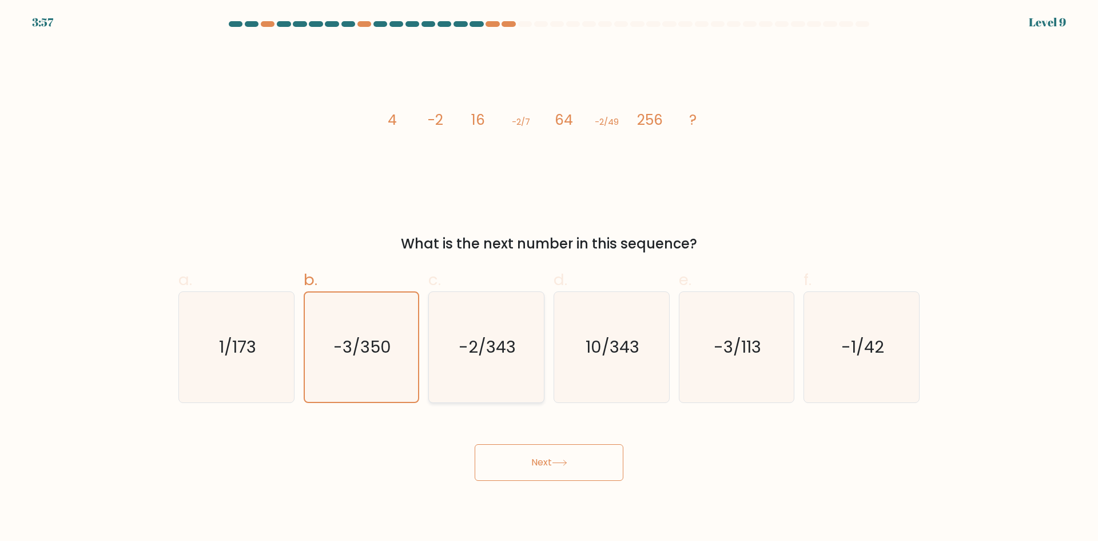
radio input "true"
click at [579, 460] on button "Next" at bounding box center [549, 462] width 149 height 37
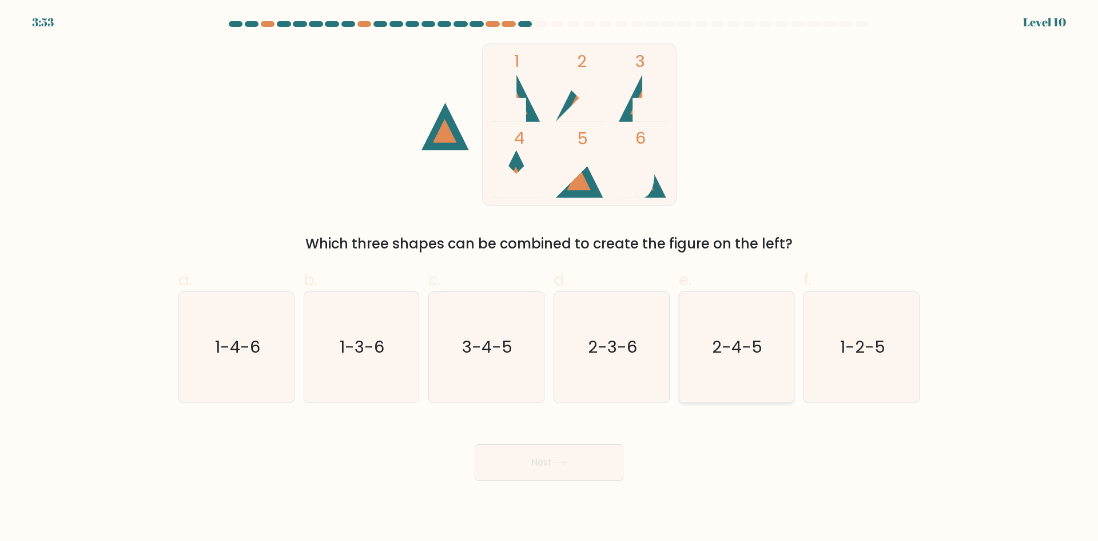
click at [730, 338] on text "2-4-5" at bounding box center [738, 346] width 50 height 23
click at [550, 278] on input "e. 2-4-5" at bounding box center [549, 274] width 1 height 7
radio input "true"
click at [551, 459] on button "Next" at bounding box center [549, 462] width 149 height 37
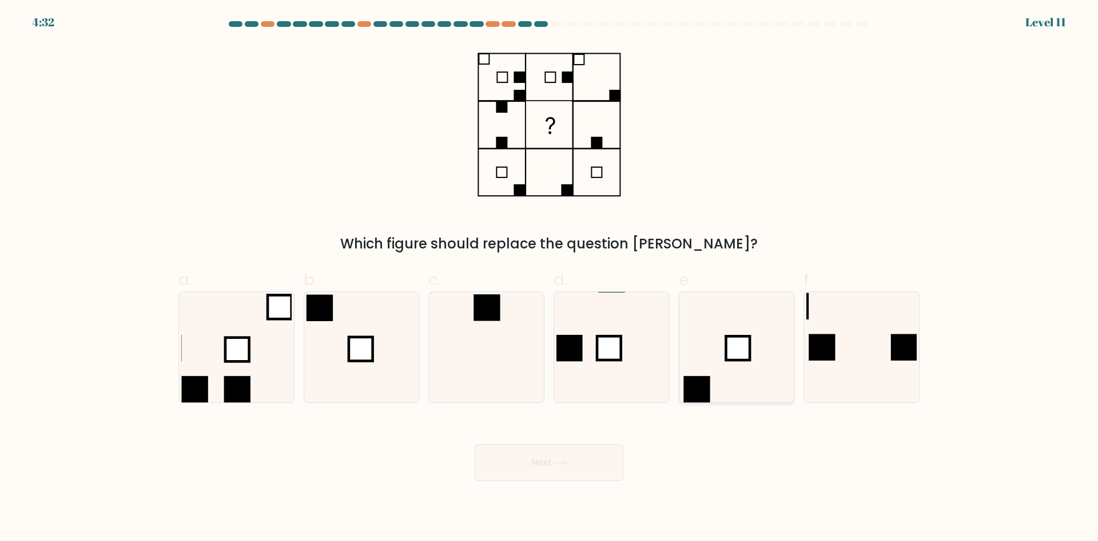
click at [744, 371] on icon at bounding box center [736, 347] width 110 height 110
click at [550, 278] on input "e." at bounding box center [549, 274] width 1 height 7
radio input "true"
click at [557, 468] on button "Next" at bounding box center [549, 462] width 149 height 37
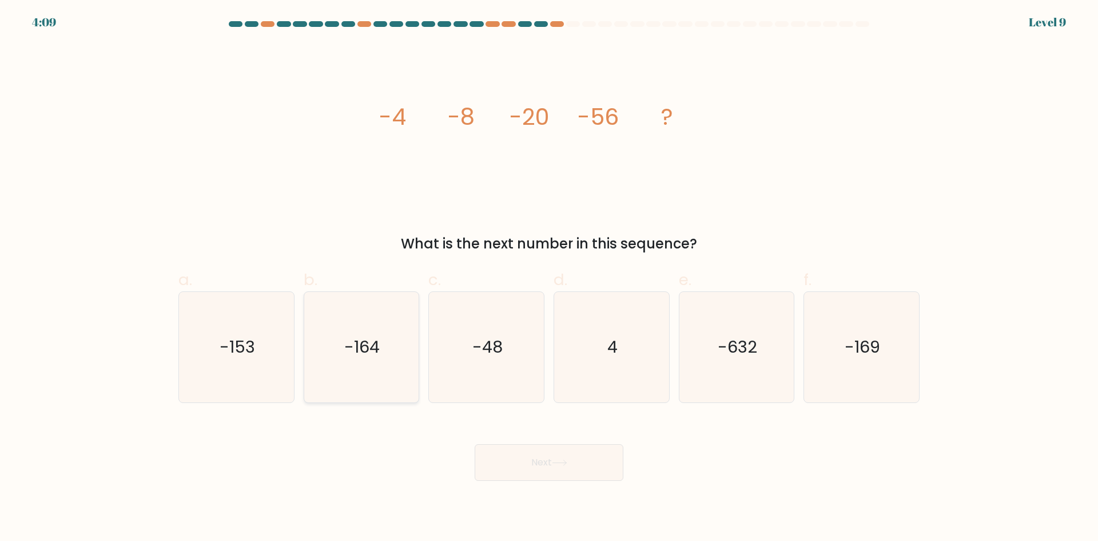
click at [360, 349] on text "-164" at bounding box center [362, 346] width 35 height 23
click at [549, 278] on input "b. -164" at bounding box center [549, 274] width 1 height 7
radio input "true"
click at [579, 458] on button "Next" at bounding box center [549, 462] width 149 height 37
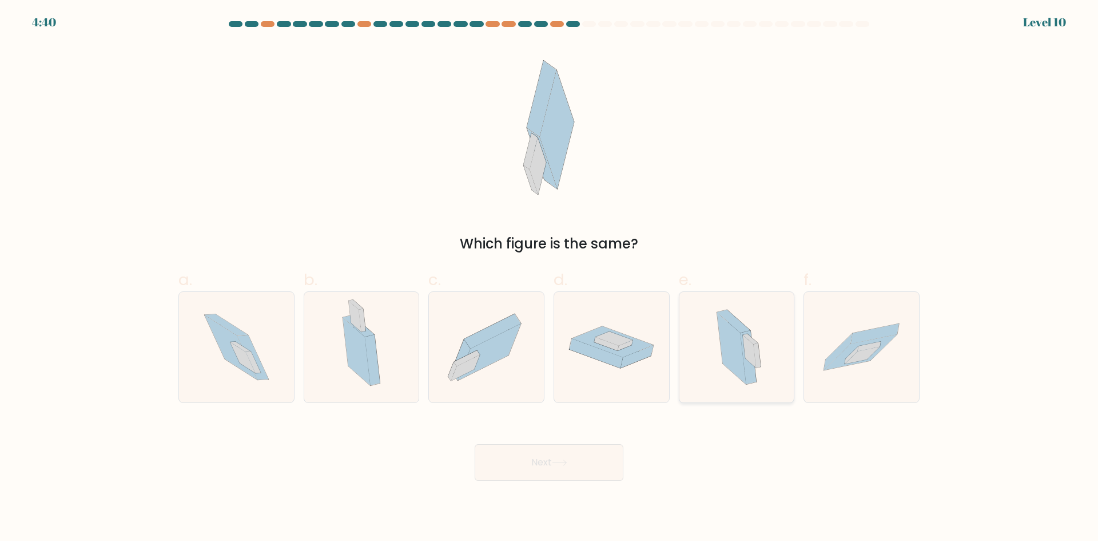
click at [745, 365] on icon at bounding box center [749, 357] width 16 height 54
click at [550, 278] on input "e." at bounding box center [549, 274] width 1 height 7
radio input "true"
click at [545, 453] on button "Next" at bounding box center [549, 462] width 149 height 37
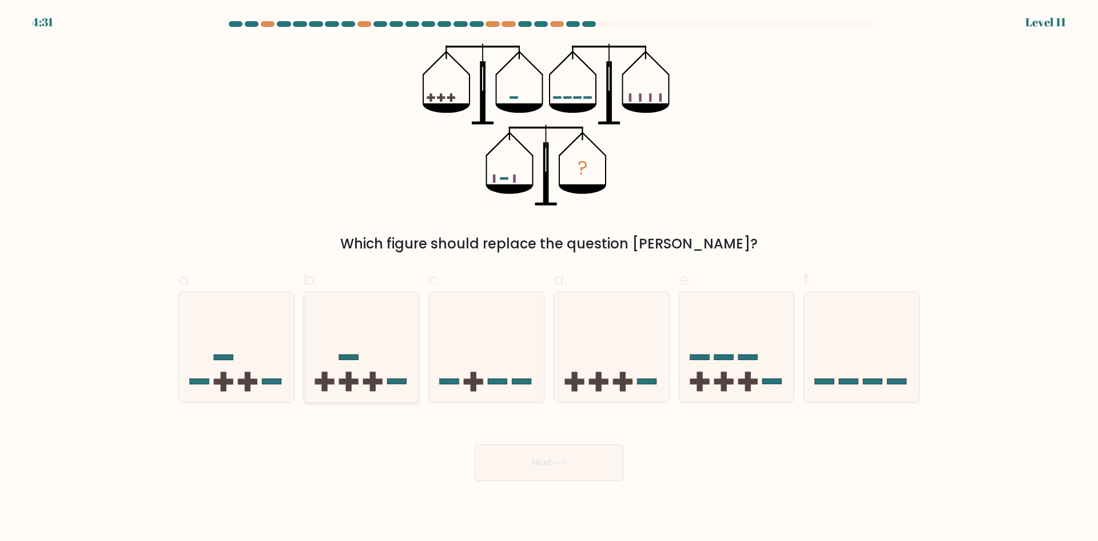
click at [353, 374] on icon at bounding box center [361, 346] width 115 height 95
click at [549, 278] on input "b." at bounding box center [549, 274] width 1 height 7
radio input "true"
click at [586, 476] on button "Next" at bounding box center [549, 462] width 149 height 37
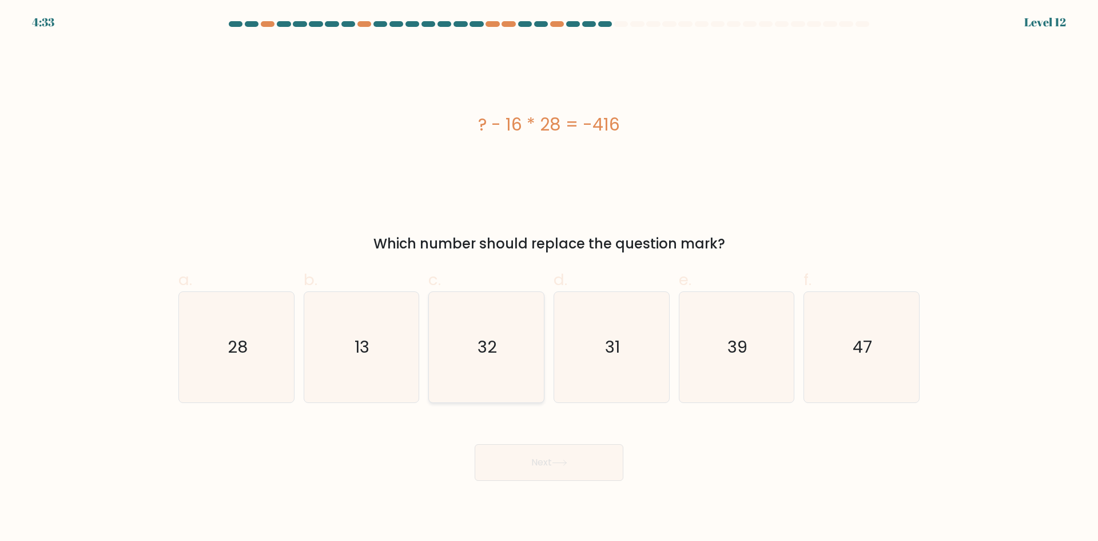
click at [496, 370] on icon "32" at bounding box center [486, 347] width 110 height 110
click at [549, 278] on input "c. 32" at bounding box center [549, 274] width 1 height 7
radio input "true"
click at [515, 472] on button "Next" at bounding box center [549, 462] width 149 height 37
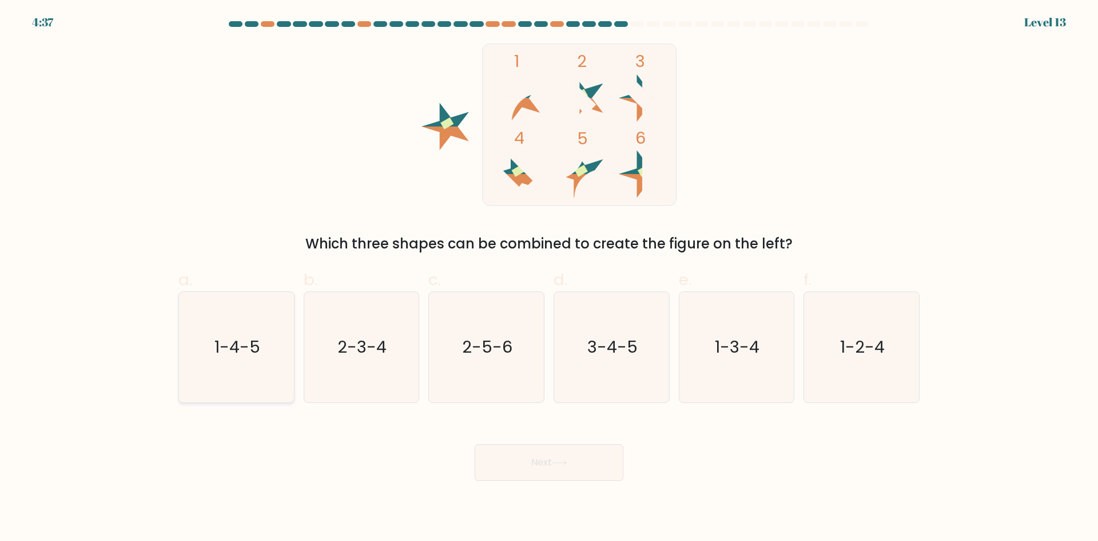
click at [257, 325] on icon "1-4-5" at bounding box center [236, 347] width 110 height 110
click at [549, 278] on input "a. 1-4-5" at bounding box center [549, 274] width 1 height 7
radio input "true"
drag, startPoint x: 385, startPoint y: 369, endPoint x: 410, endPoint y: 379, distance: 26.4
click at [384, 369] on icon "2-3-4" at bounding box center [361, 347] width 110 height 110
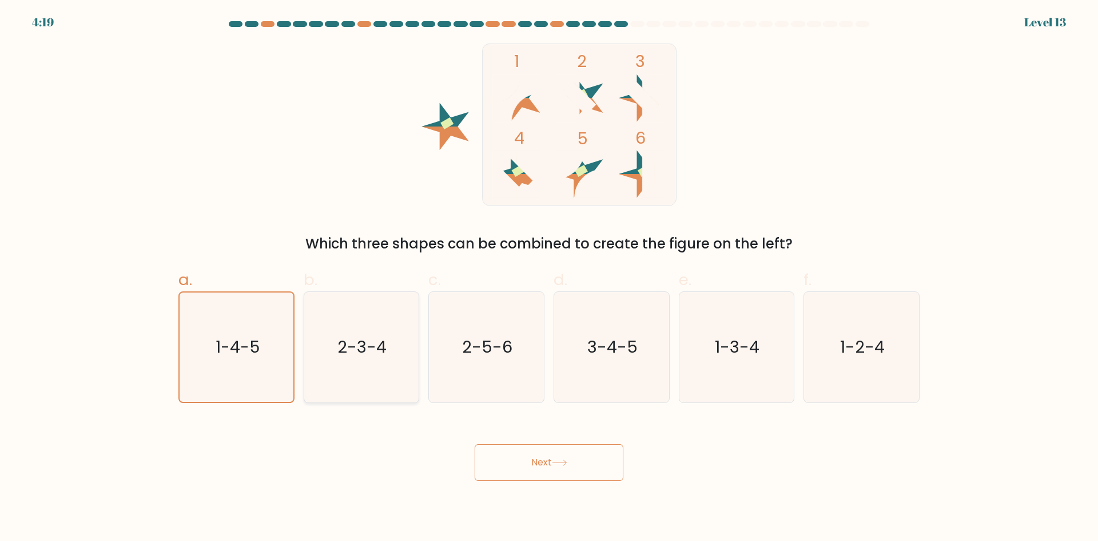
click at [549, 278] on input "b. 2-3-4" at bounding box center [549, 274] width 1 height 7
radio input "true"
click at [258, 327] on icon "1-4-5" at bounding box center [236, 347] width 110 height 110
click at [549, 278] on input "a. 1-4-5" at bounding box center [549, 274] width 1 height 7
radio input "true"
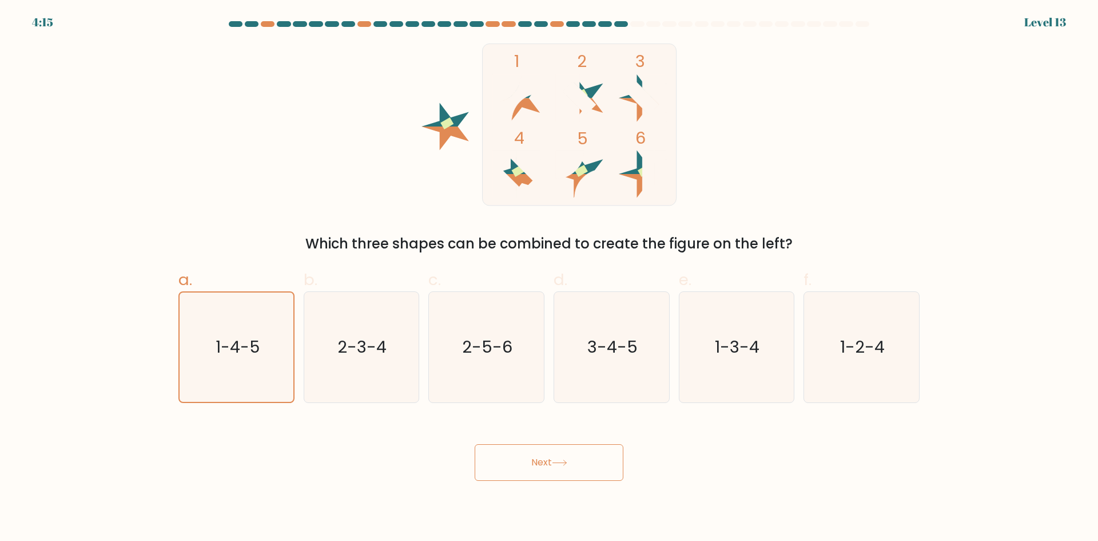
click at [557, 471] on button "Next" at bounding box center [549, 462] width 149 height 37
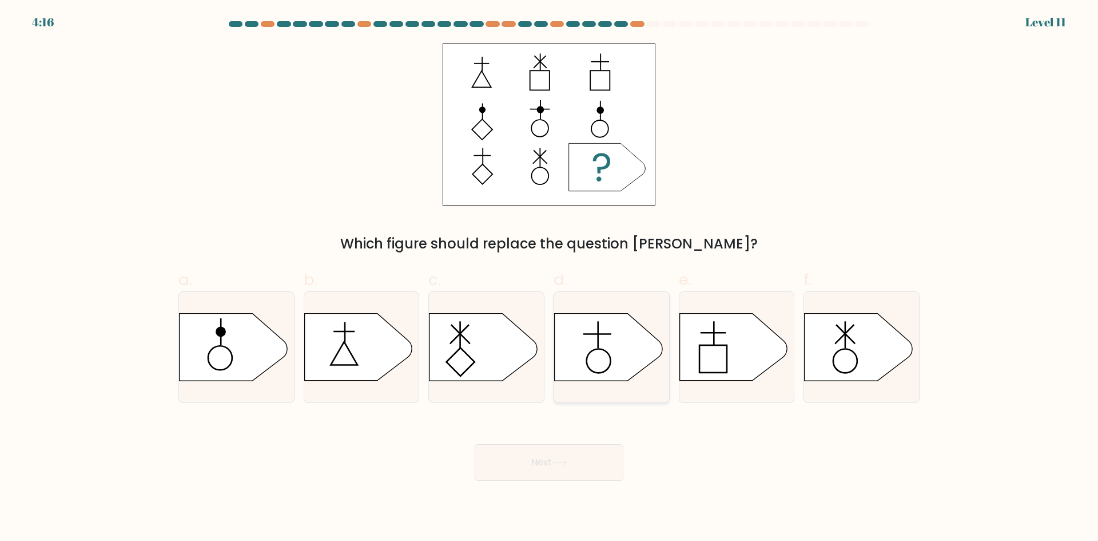
click at [598, 361] on icon at bounding box center [609, 346] width 108 height 67
click at [550, 278] on input "d." at bounding box center [549, 274] width 1 height 7
radio input "true"
click at [574, 467] on button "Next" at bounding box center [549, 462] width 149 height 37
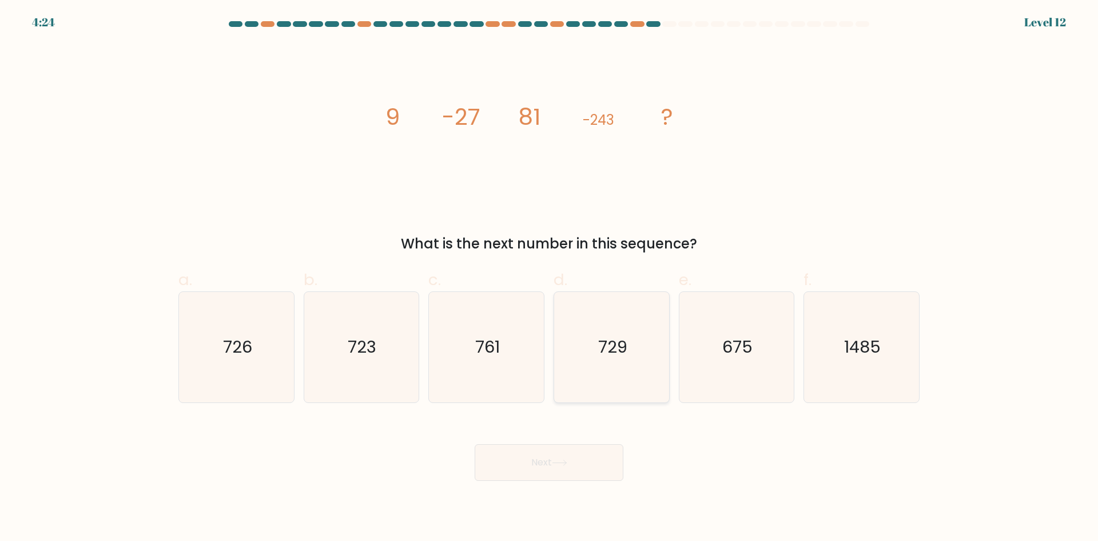
click at [652, 361] on icon "729" at bounding box center [612, 347] width 110 height 110
click at [550, 278] on input "d. 729" at bounding box center [549, 274] width 1 height 7
radio input "true"
click at [601, 459] on button "Next" at bounding box center [549, 462] width 149 height 37
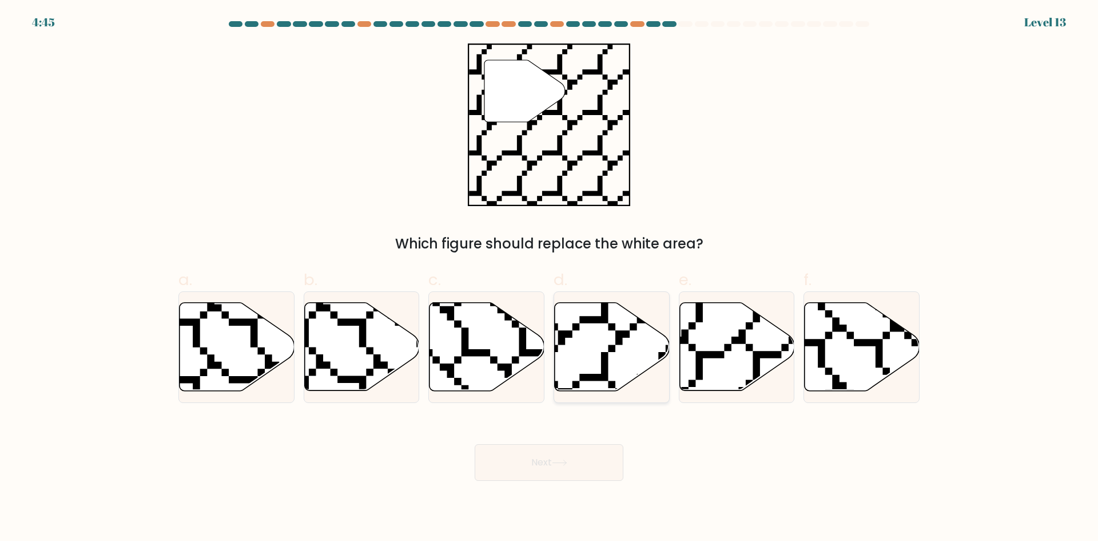
click at [618, 354] on icon at bounding box center [612, 347] width 115 height 88
click at [550, 278] on input "d." at bounding box center [549, 274] width 1 height 7
radio input "true"
click at [555, 459] on icon at bounding box center [559, 462] width 15 height 6
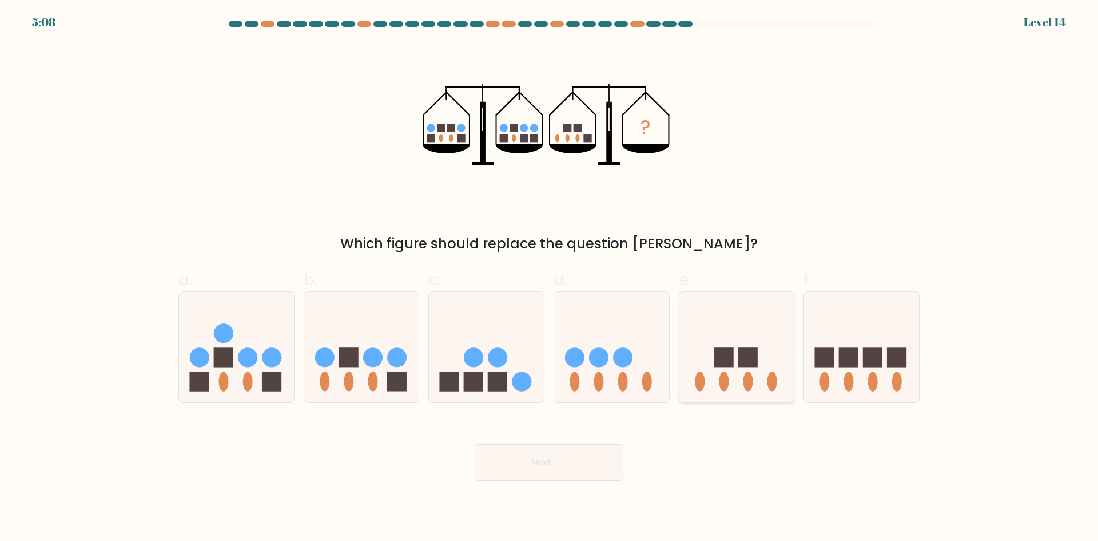
click at [738, 353] on rect at bounding box center [747, 357] width 19 height 19
click at [550, 278] on input "e." at bounding box center [549, 274] width 1 height 7
radio input "true"
click at [558, 466] on button "Next" at bounding box center [549, 462] width 149 height 37
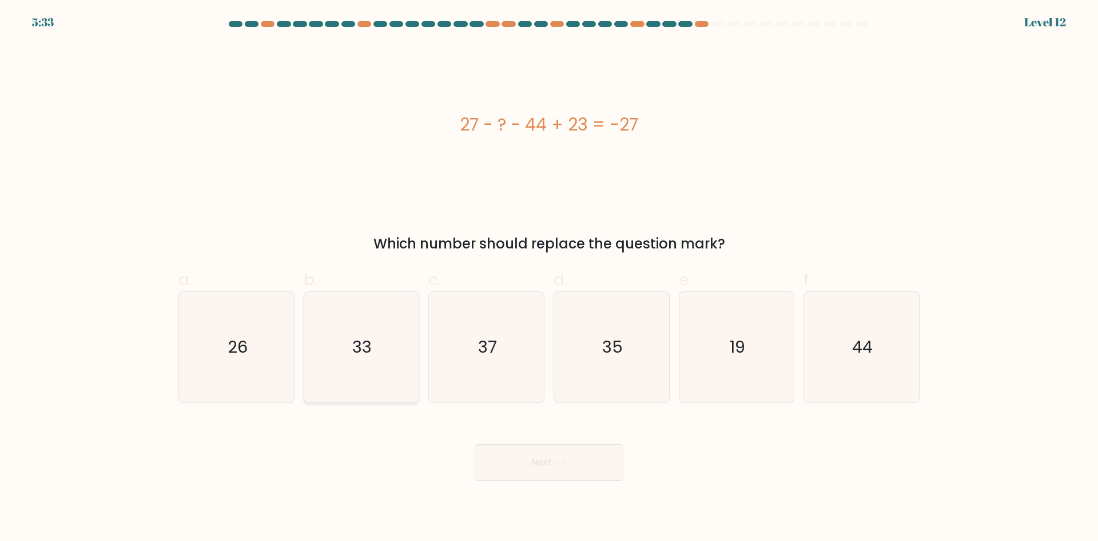
click at [360, 357] on text "33" at bounding box center [362, 346] width 19 height 23
click at [549, 278] on input "b. 33" at bounding box center [549, 274] width 1 height 7
radio input "true"
click at [550, 470] on button "Next" at bounding box center [549, 462] width 149 height 37
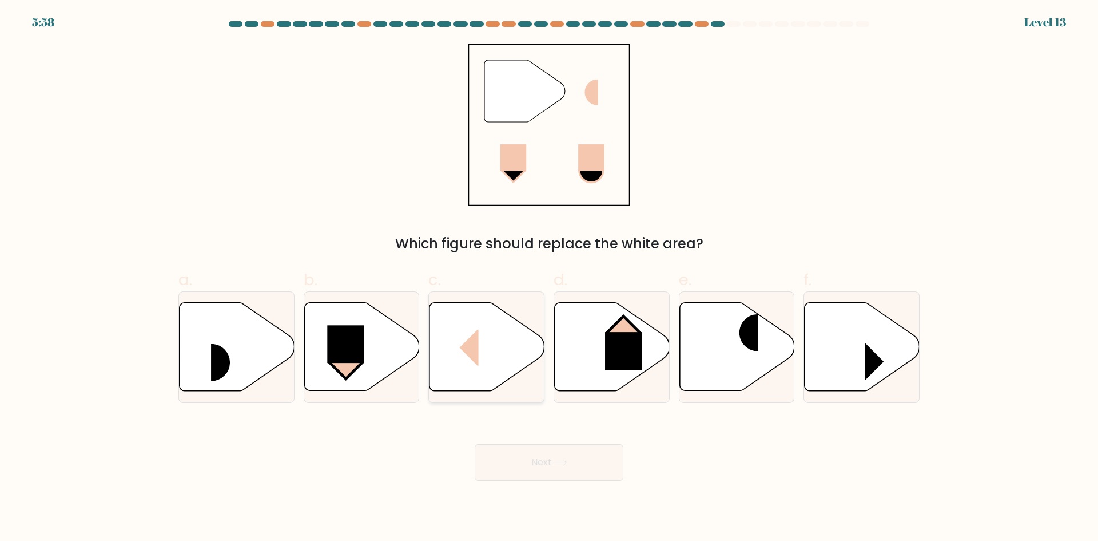
click at [475, 353] on rect at bounding box center [459, 347] width 38 height 37
click at [549, 278] on input "c." at bounding box center [549, 274] width 1 height 7
radio input "true"
click at [574, 463] on button "Next" at bounding box center [549, 462] width 149 height 37
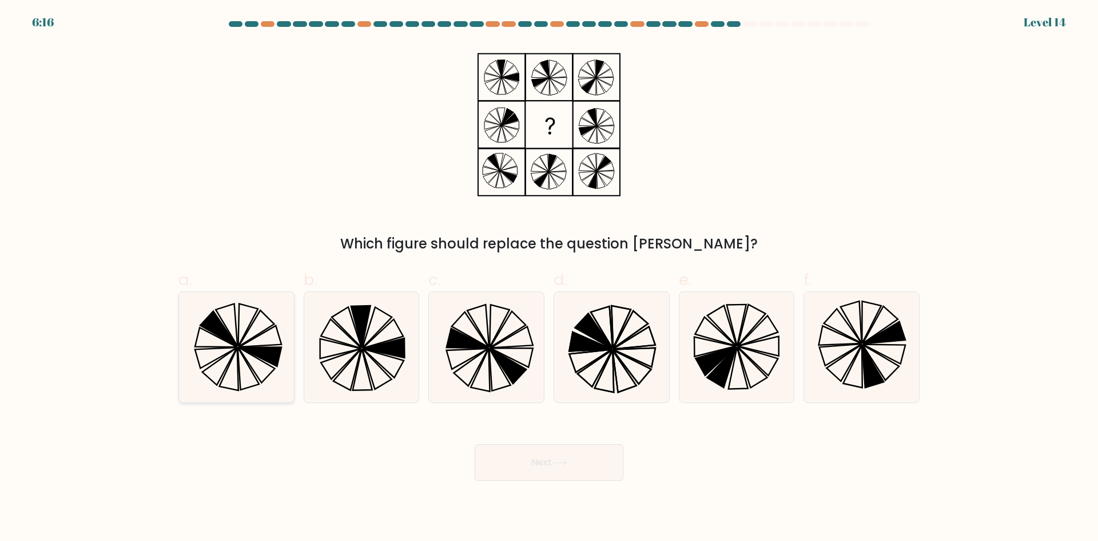
click at [235, 349] on icon at bounding box center [219, 365] width 34 height 37
click at [549, 278] on input "a." at bounding box center [549, 274] width 1 height 7
radio input "true"
click at [547, 483] on body "6:15 Level 14" at bounding box center [549, 270] width 1098 height 541
click at [548, 474] on button "Next" at bounding box center [549, 462] width 149 height 37
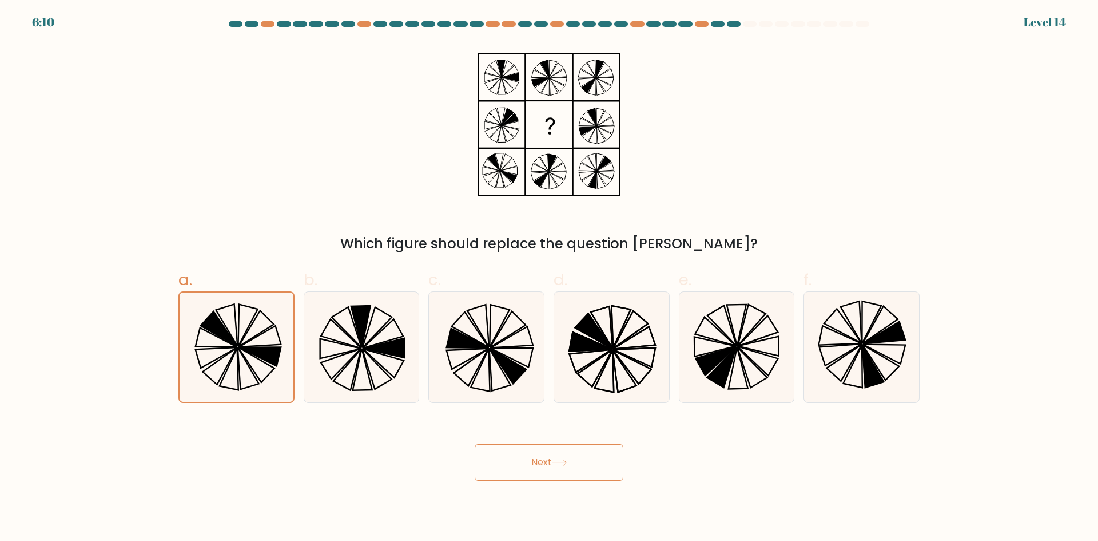
click at [569, 473] on button "Next" at bounding box center [549, 462] width 149 height 37
click at [802, 478] on div "Next" at bounding box center [549, 448] width 755 height 64
click at [574, 470] on button "Next" at bounding box center [549, 462] width 149 height 37
click at [830, 218] on div "Which figure should replace the question mark?" at bounding box center [549, 148] width 755 height 210
click at [571, 472] on button "Next" at bounding box center [549, 462] width 149 height 37
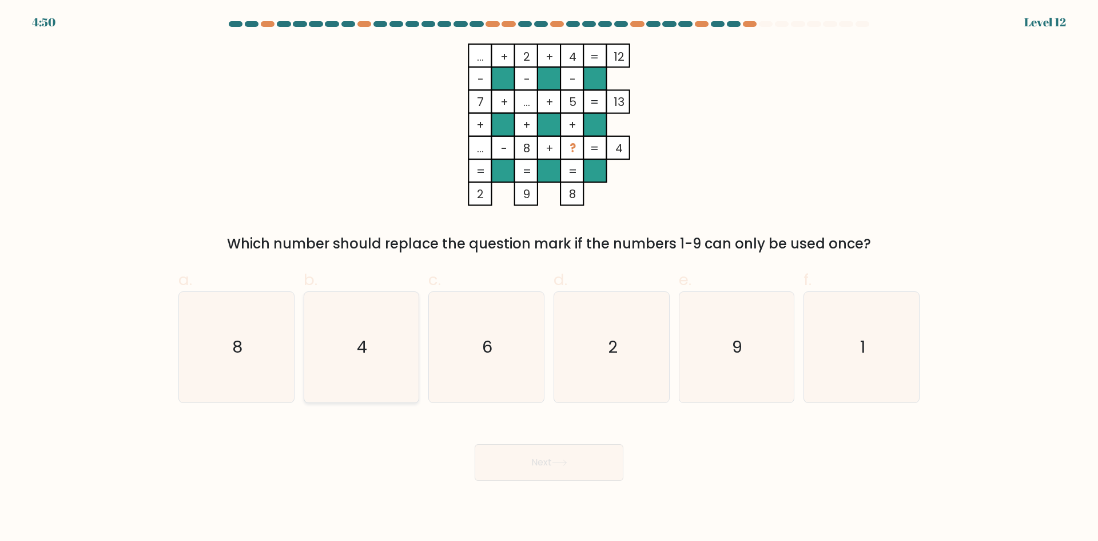
click at [375, 316] on icon "4" at bounding box center [361, 347] width 110 height 110
click at [549, 278] on input "b. 4" at bounding box center [549, 274] width 1 height 7
radio input "true"
click at [558, 464] on icon at bounding box center [559, 462] width 15 height 6
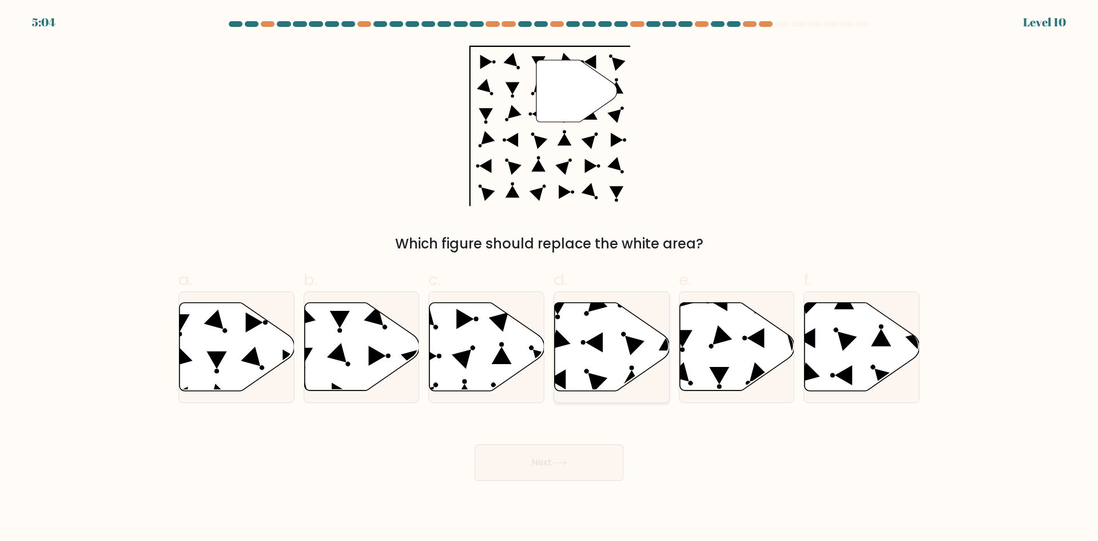
click at [606, 355] on icon at bounding box center [612, 347] width 115 height 88
click at [550, 278] on input "d." at bounding box center [549, 274] width 1 height 7
radio input "true"
click at [538, 470] on button "Next" at bounding box center [549, 462] width 149 height 37
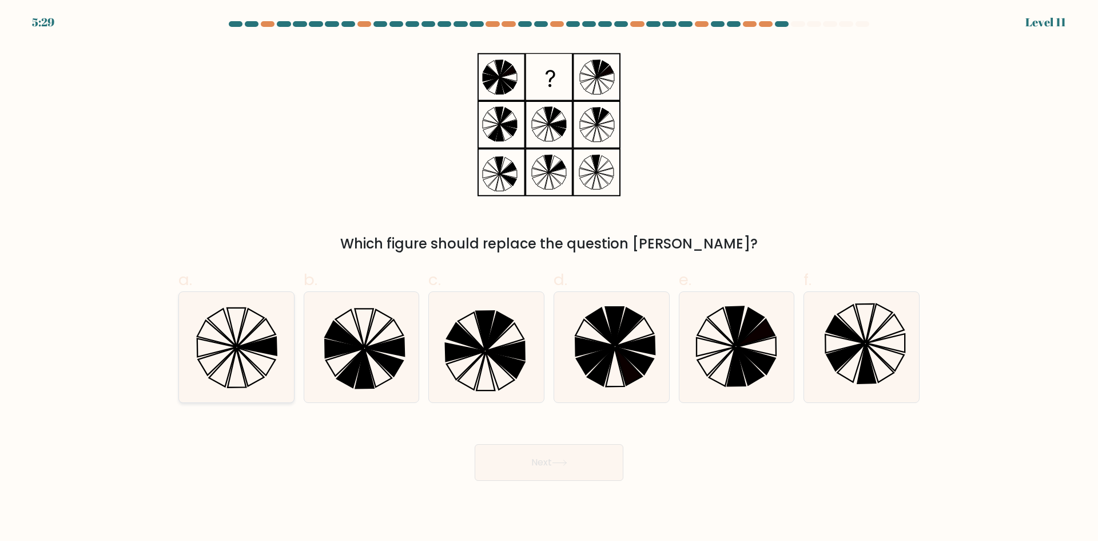
click at [231, 356] on icon at bounding box center [236, 347] width 110 height 110
click at [549, 278] on input "a." at bounding box center [549, 274] width 1 height 7
radio input "true"
click at [561, 464] on icon at bounding box center [559, 462] width 15 height 6
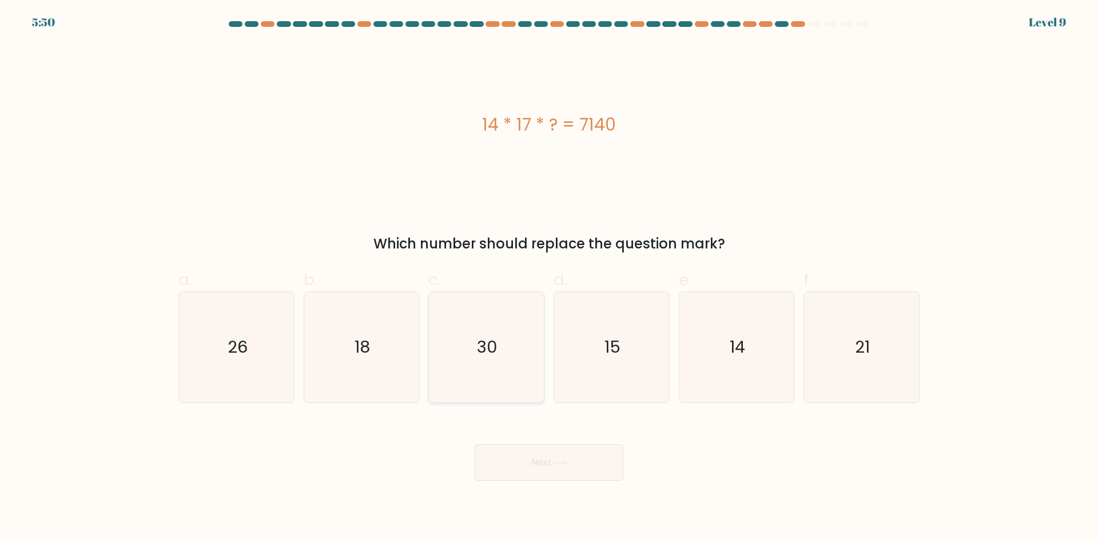
click at [492, 333] on icon "30" at bounding box center [486, 347] width 110 height 110
click at [549, 278] on input "c. 30" at bounding box center [549, 274] width 1 height 7
radio input "true"
click at [529, 473] on button "Next" at bounding box center [549, 462] width 149 height 37
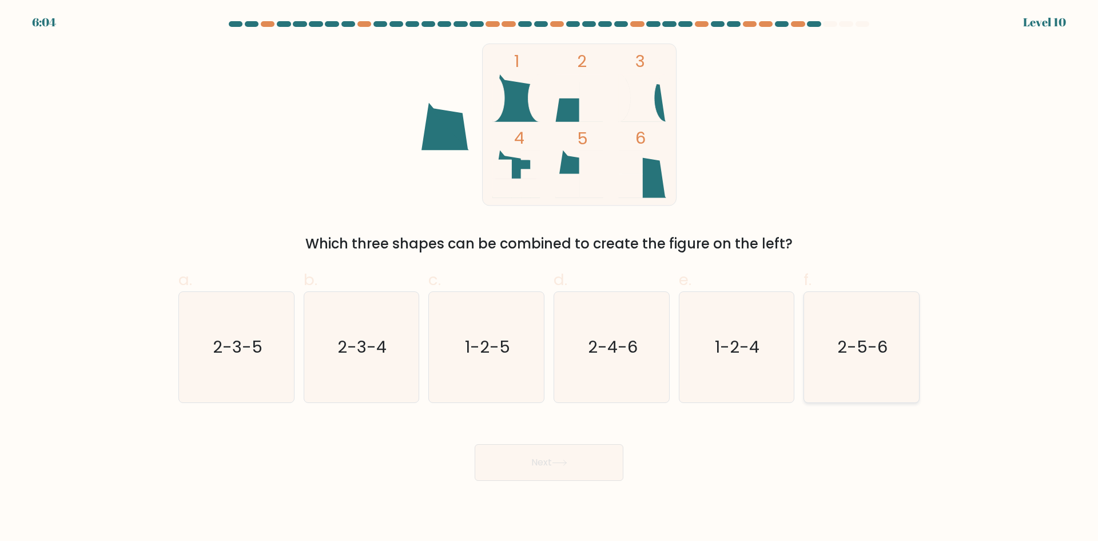
click at [903, 356] on icon "2-5-6" at bounding box center [861, 347] width 110 height 110
click at [550, 278] on input "f. 2-5-6" at bounding box center [549, 274] width 1 height 7
radio input "true"
click at [561, 455] on button "Next" at bounding box center [549, 462] width 149 height 37
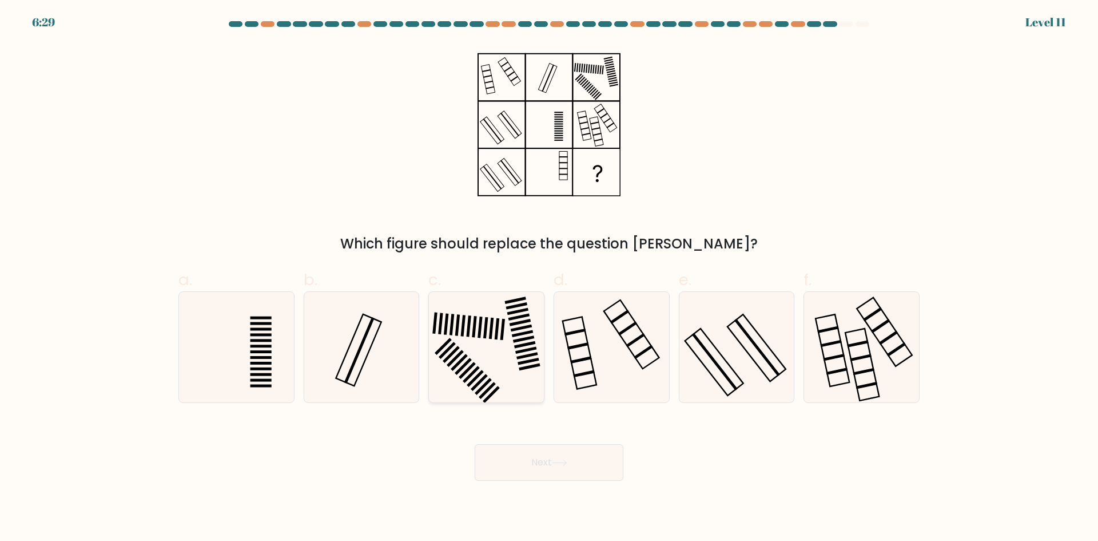
click at [480, 337] on rect at bounding box center [480, 326] width 5 height 21
click at [549, 278] on input "c." at bounding box center [549, 274] width 1 height 7
radio input "true"
click at [557, 463] on icon at bounding box center [559, 462] width 15 height 6
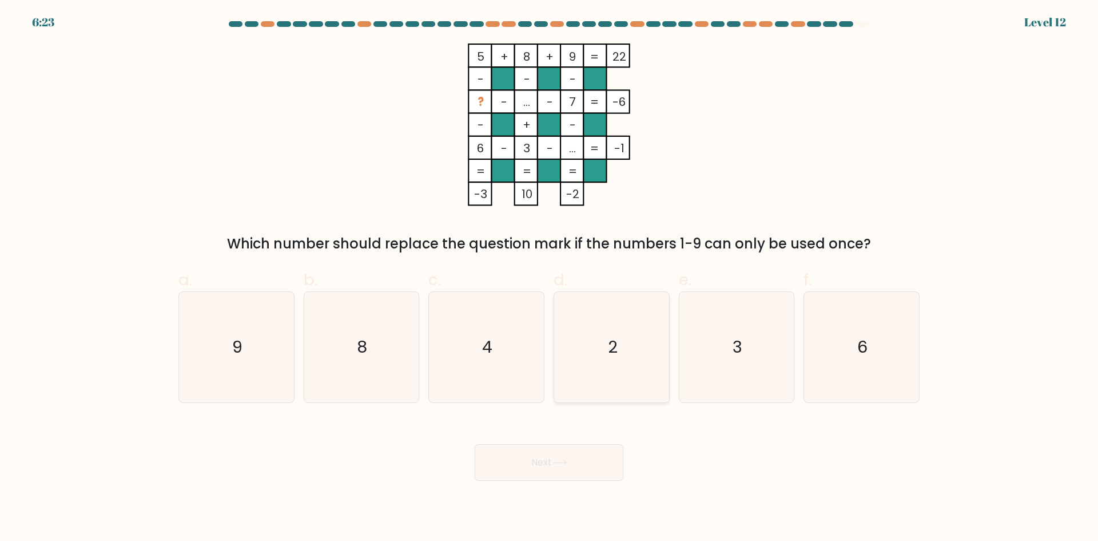
click at [629, 370] on icon "2" at bounding box center [612, 347] width 110 height 110
click at [550, 278] on input "d. 2" at bounding box center [549, 274] width 1 height 7
radio input "true"
click at [540, 466] on button "Next" at bounding box center [549, 462] width 149 height 37
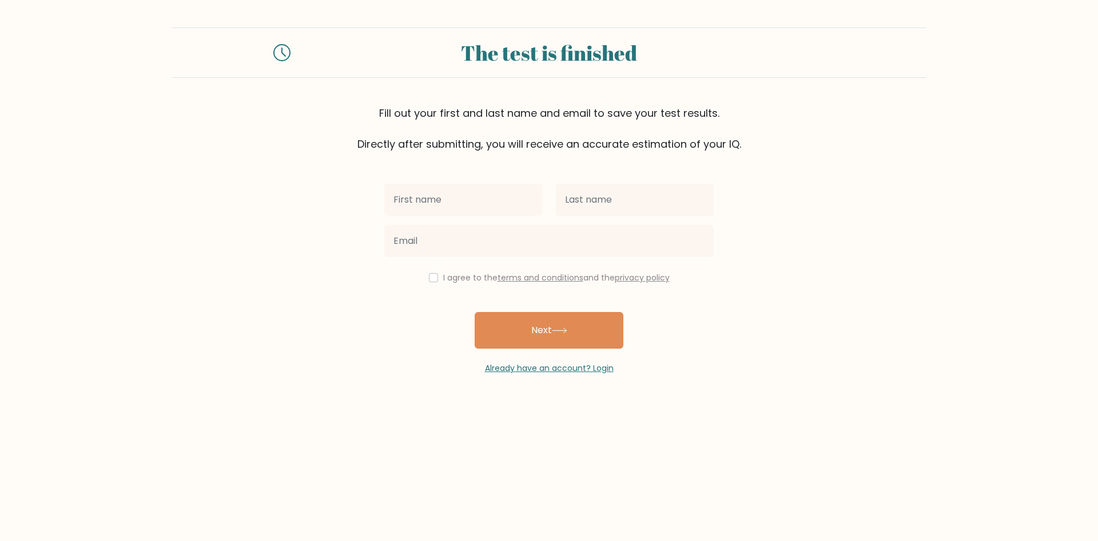
click at [485, 210] on input "text" at bounding box center [463, 200] width 158 height 32
click at [496, 208] on input "text" at bounding box center [463, 200] width 158 height 32
type input "Neftalie"
type input "Francisco"
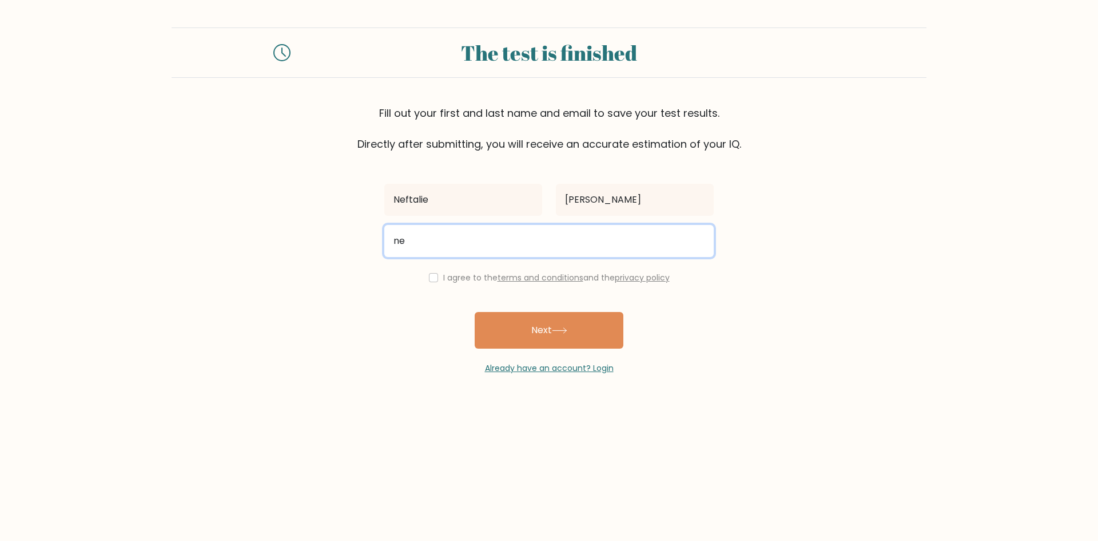
type input "n"
paste input "francisconeftalierose@gmail.com"
type input "francisconeftalierose@gmail.com"
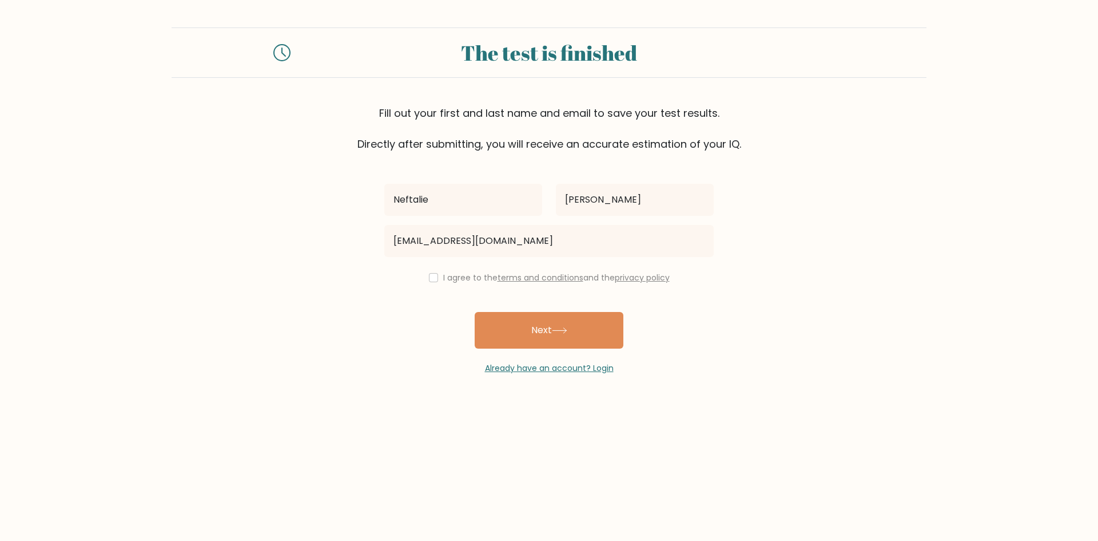
click at [424, 276] on div "I agree to the terms and conditions and the privacy policy" at bounding box center [549, 278] width 343 height 14
click at [430, 278] on input "checkbox" at bounding box center [433, 277] width 9 height 9
checkbox input "true"
click at [564, 332] on icon at bounding box center [559, 330] width 15 height 6
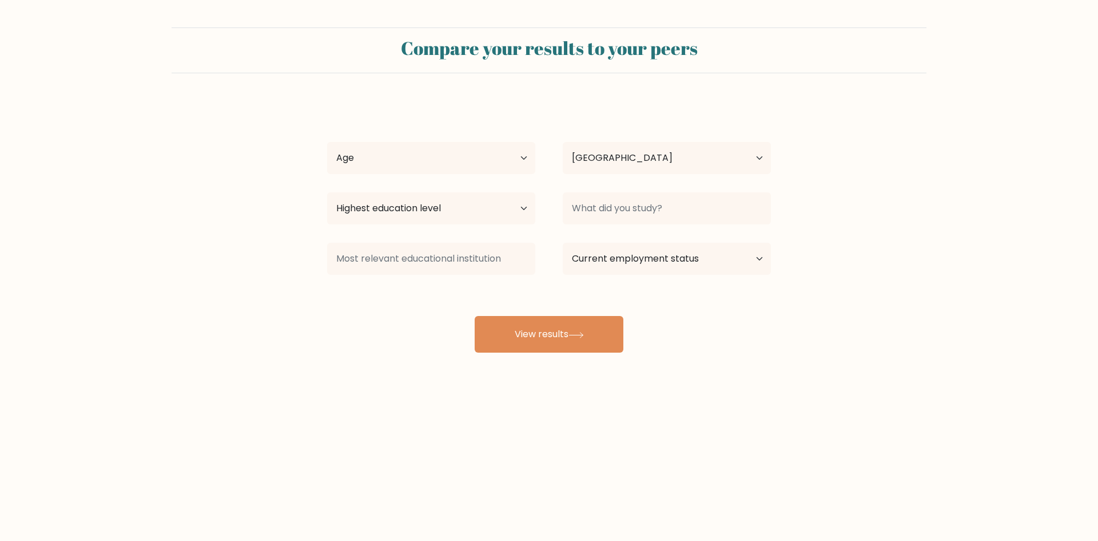
select select "AU"
click at [491, 174] on select "Age Under [DEMOGRAPHIC_DATA] [DEMOGRAPHIC_DATA] [DEMOGRAPHIC_DATA] [DEMOGRAPHIC…" at bounding box center [431, 158] width 208 height 32
select select "25_34"
click at [327, 142] on select "Age Under [DEMOGRAPHIC_DATA] [DEMOGRAPHIC_DATA] [DEMOGRAPHIC_DATA] [DEMOGRAPHIC…" at bounding box center [431, 158] width 208 height 32
click at [651, 162] on select "Country [GEOGRAPHIC_DATA] [GEOGRAPHIC_DATA] [GEOGRAPHIC_DATA] [US_STATE] [GEOGR…" at bounding box center [667, 158] width 208 height 32
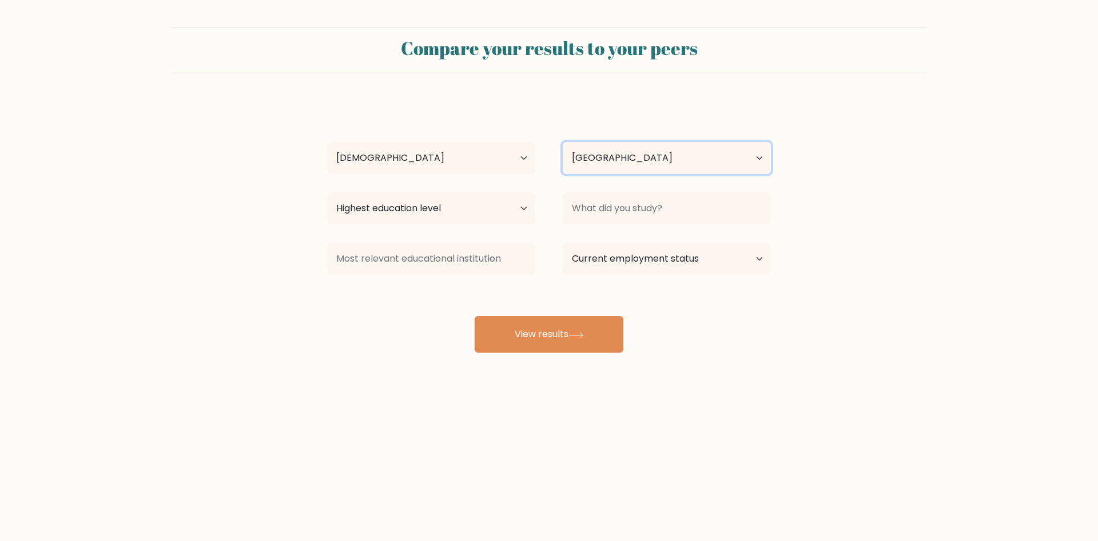
select select "PH"
click at [434, 199] on select "Highest education level No schooling Primary Lower Secondary Upper Secondary Oc…" at bounding box center [431, 208] width 208 height 32
select select "bachelors_degree"
click at [327, 192] on select "Highest education level No schooling Primary Lower Secondary Upper Secondary Oc…" at bounding box center [431, 208] width 208 height 32
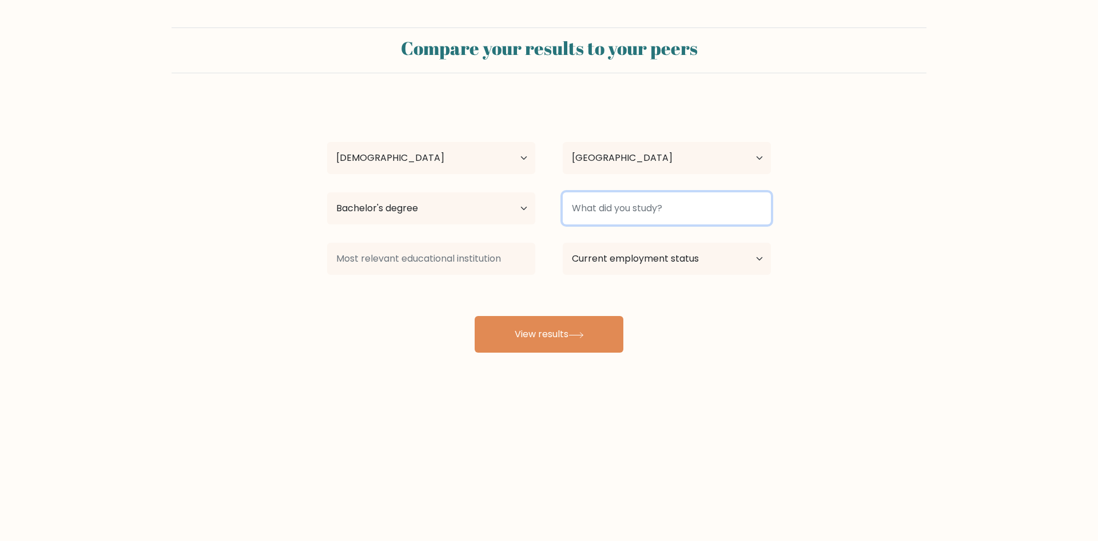
click at [631, 209] on input at bounding box center [667, 208] width 208 height 32
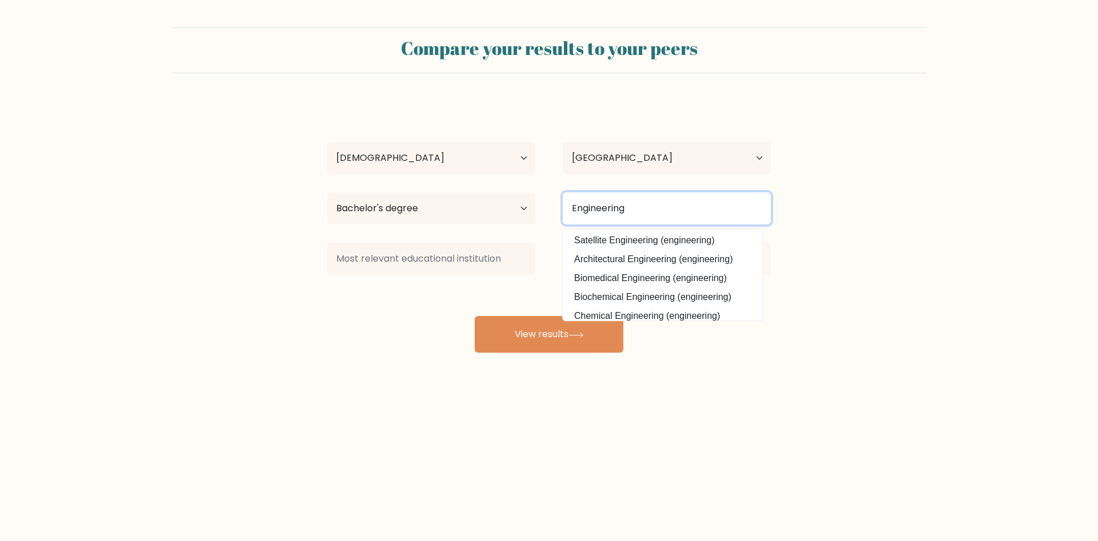
scroll to position [103, 0]
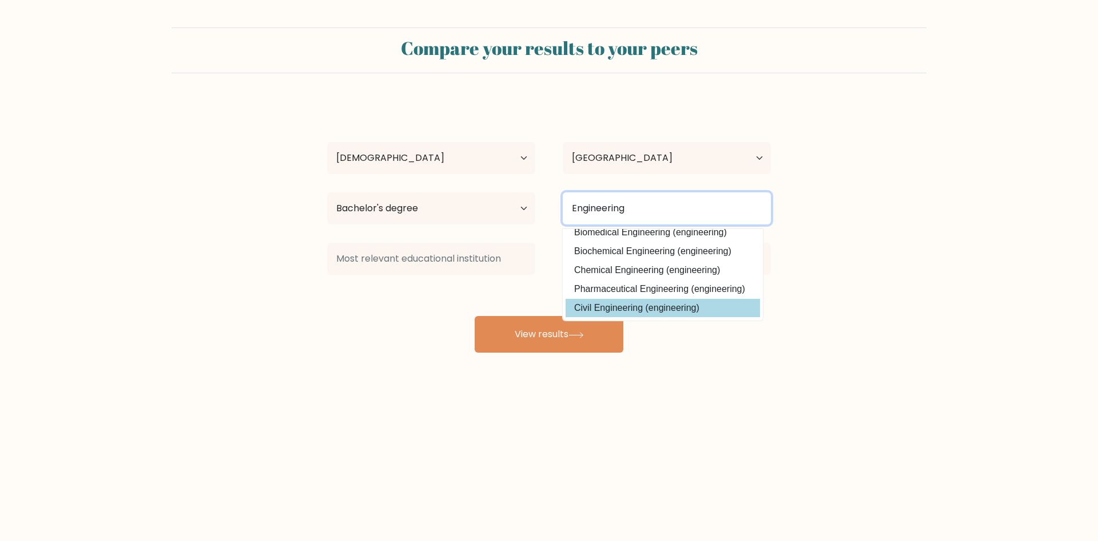
type input "Engineering"
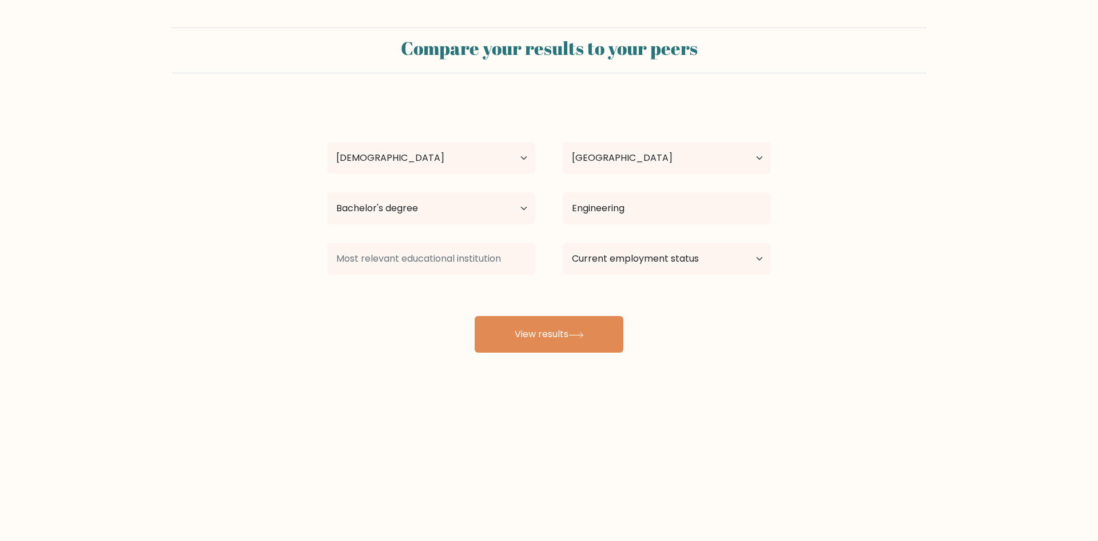
click at [654, 305] on div "Neftalie Francisco Age Under 18 years old 18-24 years old 25-34 years old 35-44…" at bounding box center [549, 227] width 458 height 252
click at [629, 259] on select "Current employment status Employed Student Retired Other / prefer not to answer" at bounding box center [667, 259] width 208 height 32
select select "other"
click at [563, 243] on select "Current employment status Employed Student Retired Other / prefer not to answer" at bounding box center [667, 259] width 208 height 32
click at [481, 256] on input at bounding box center [431, 259] width 208 height 32
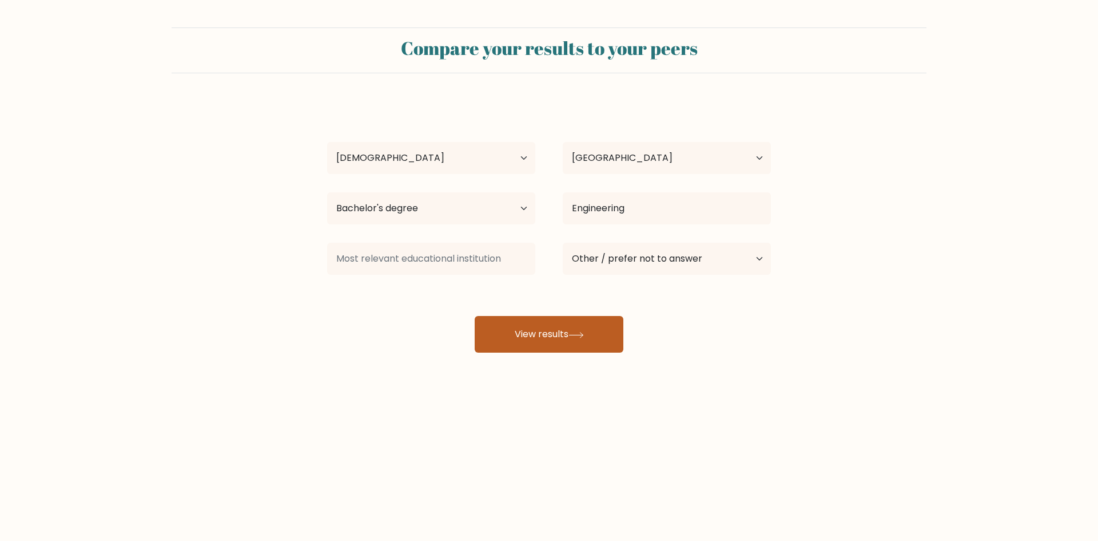
click at [574, 332] on icon at bounding box center [576, 335] width 15 height 6
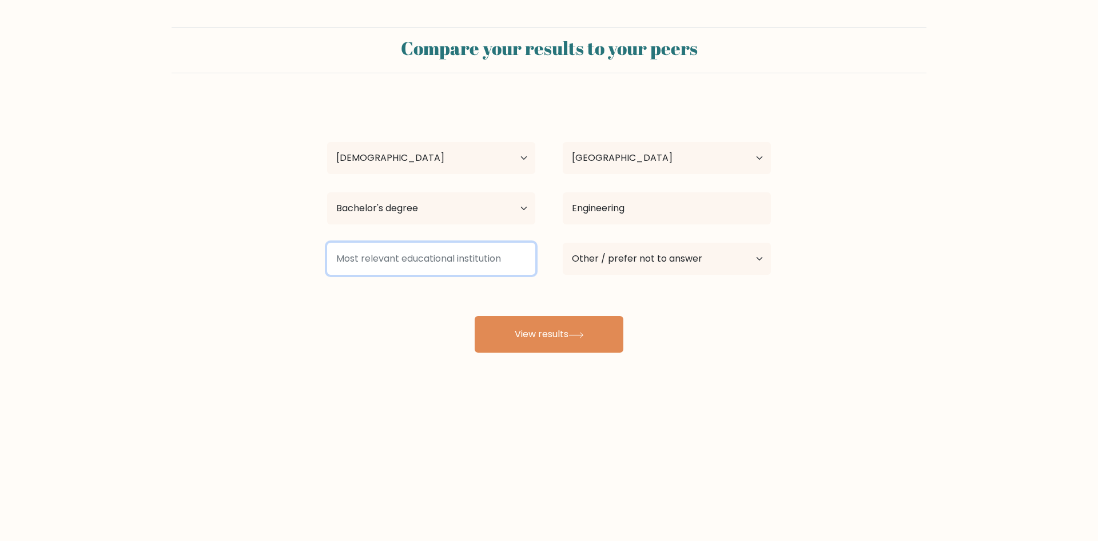
click at [455, 259] on input at bounding box center [431, 259] width 208 height 32
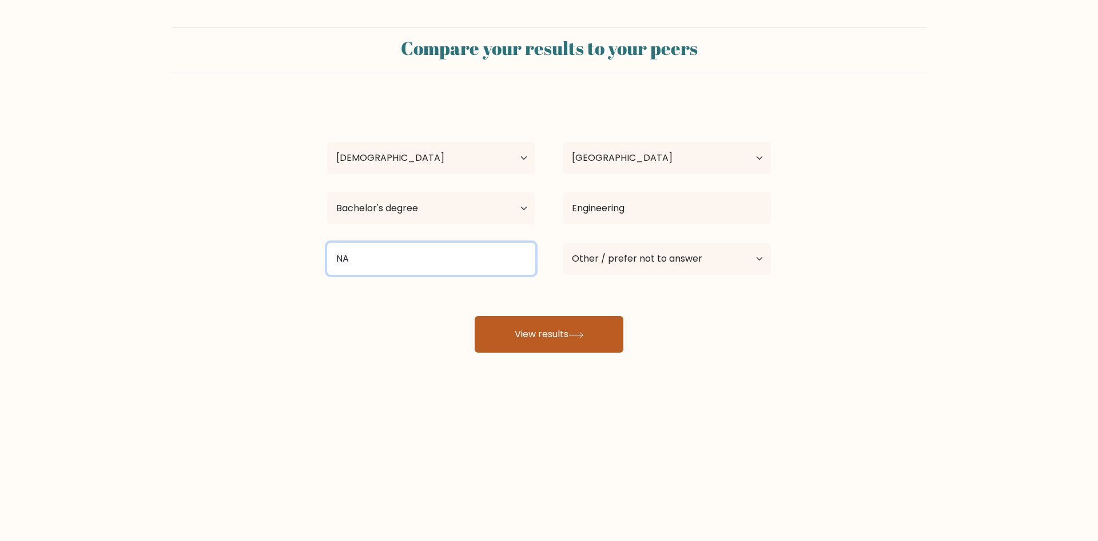
type input "NA"
click at [508, 333] on button "View results" at bounding box center [549, 334] width 149 height 37
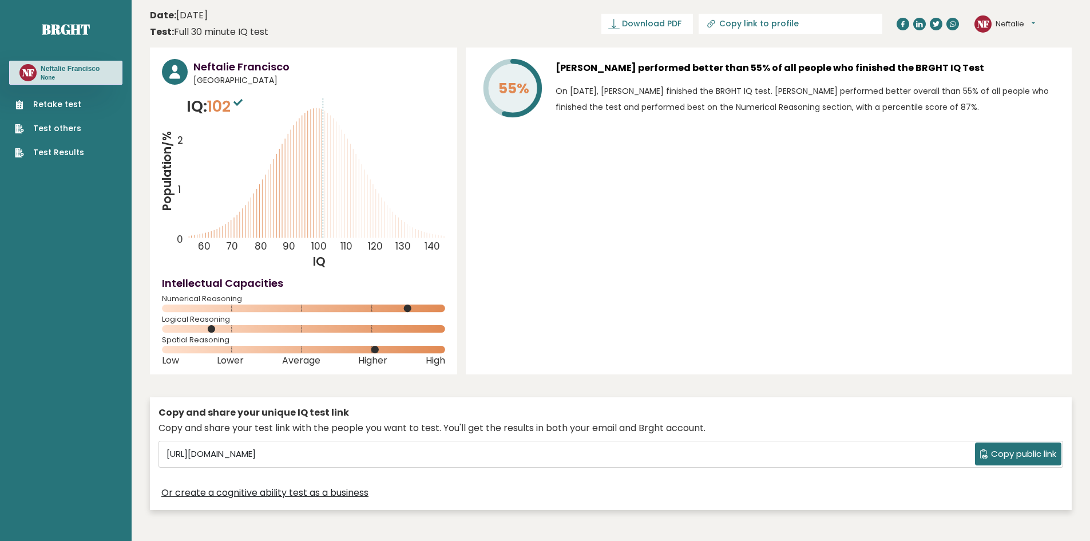
click at [609, 260] on div "55% [PERSON_NAME] performed better than 55% of all people who finished the BRGH…" at bounding box center [769, 210] width 606 height 327
